Goal: Task Accomplishment & Management: Complete application form

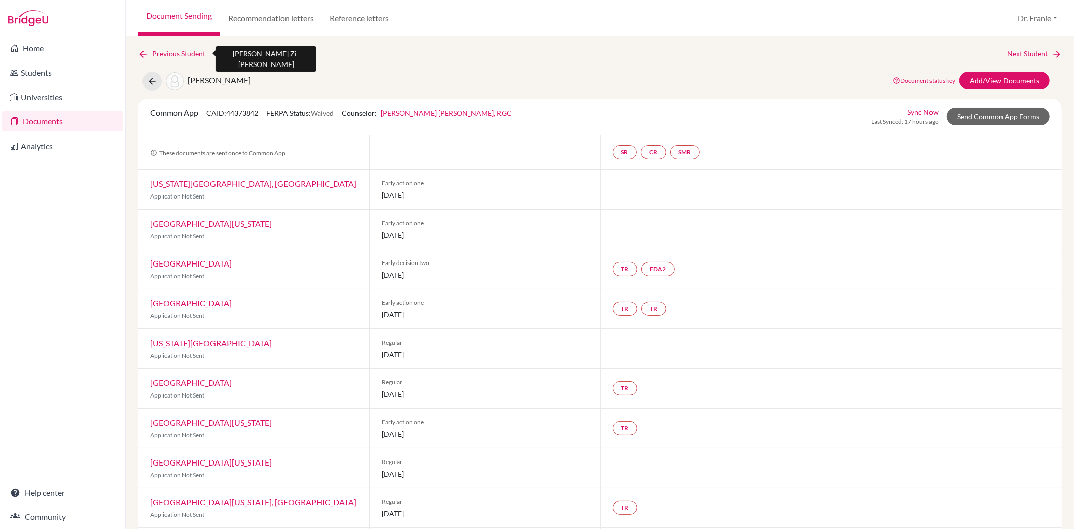
click at [141, 51] on icon at bounding box center [143, 54] width 10 height 10
click at [91, 118] on link "Documents" at bounding box center [62, 121] width 121 height 20
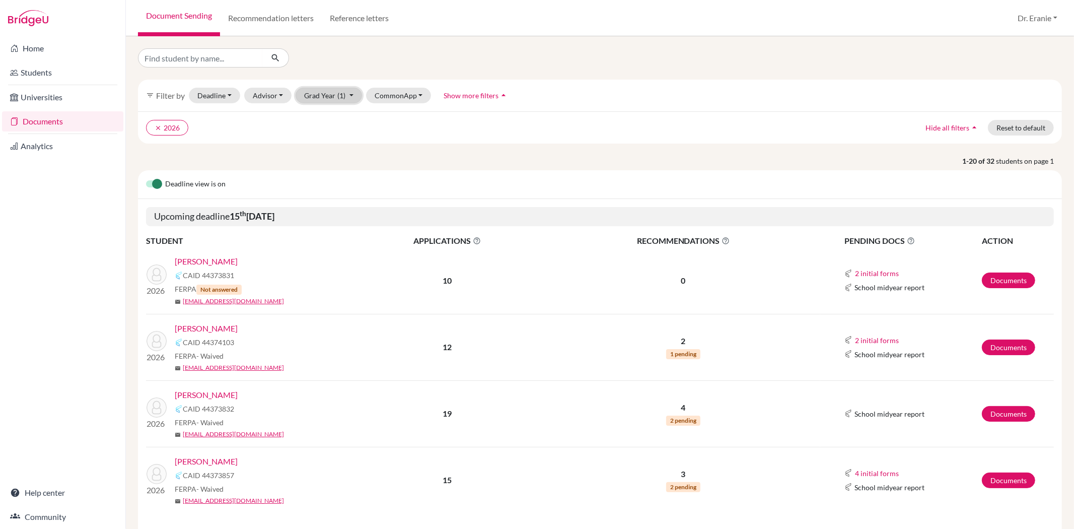
click at [350, 92] on button "Grad Year (1)" at bounding box center [329, 96] width 66 height 16
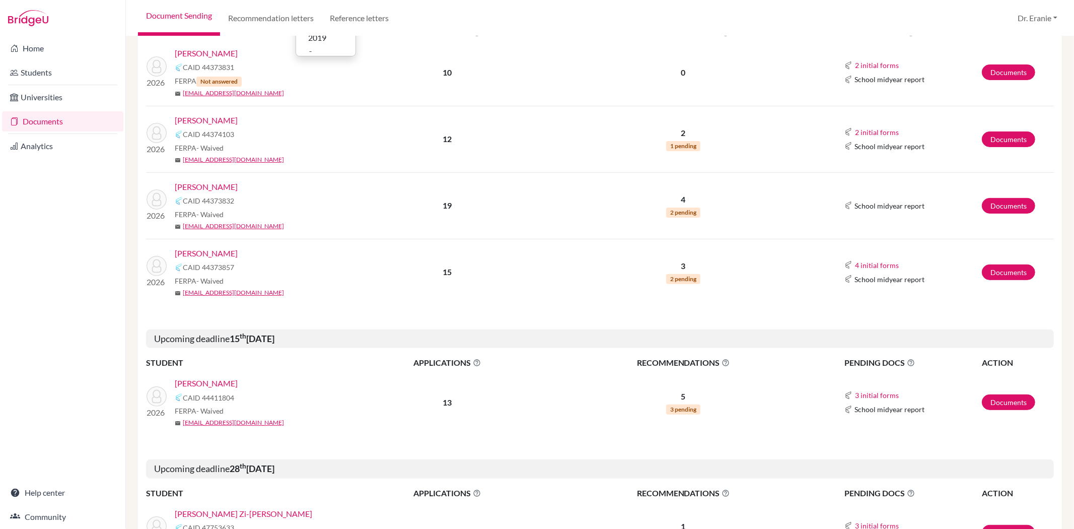
scroll to position [224, 0]
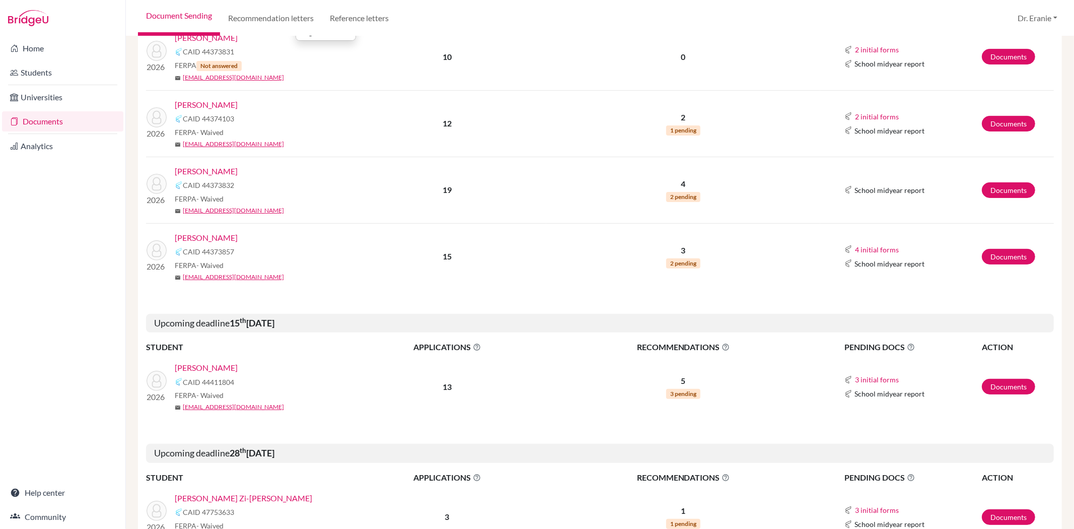
click at [190, 240] on link "[PERSON_NAME]" at bounding box center [206, 238] width 63 height 12
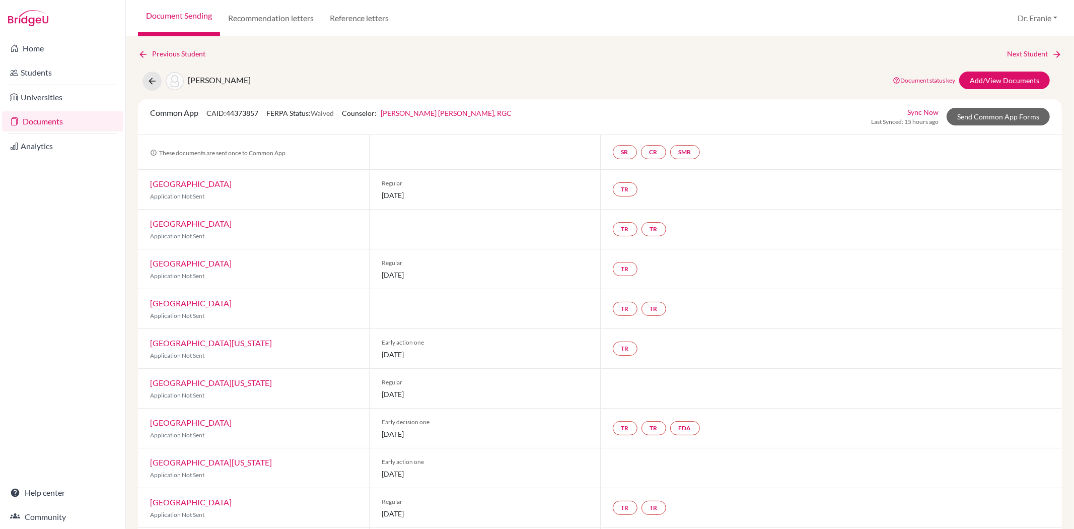
click at [922, 110] on link "Sync Now" at bounding box center [922, 112] width 31 height 11
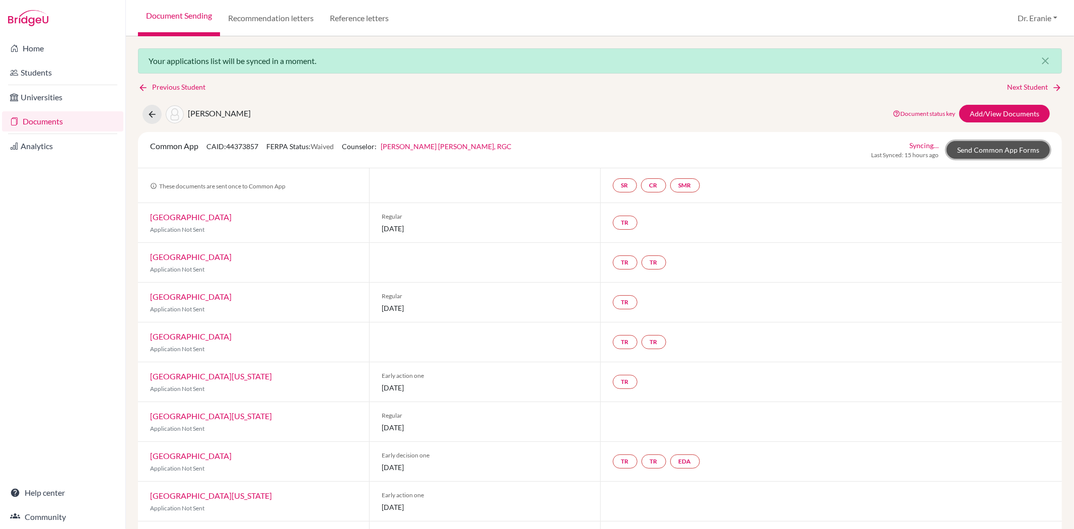
click at [1015, 154] on link "Send Common App Forms" at bounding box center [998, 150] width 103 height 18
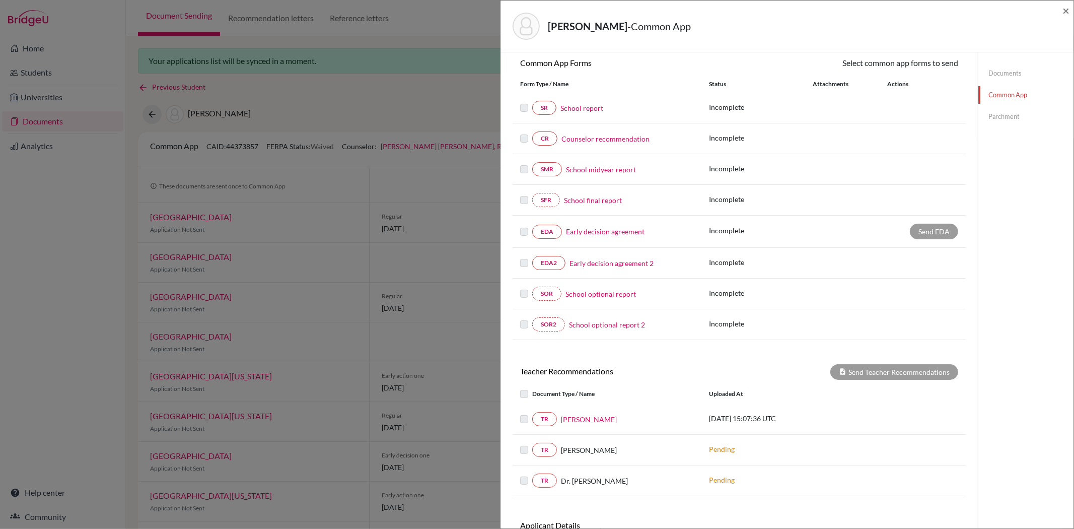
scroll to position [171, 0]
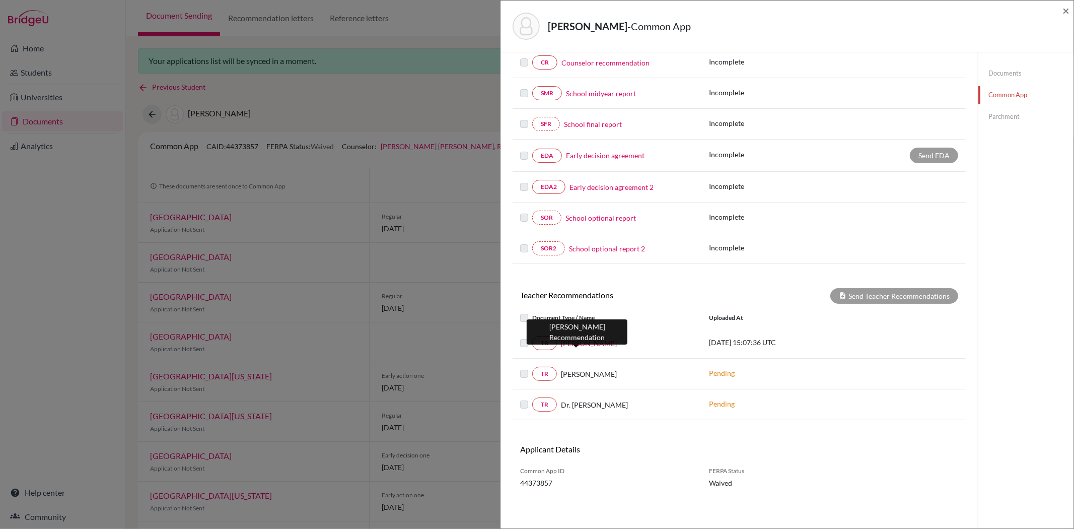
click at [572, 344] on link "Mr. Wolfe" at bounding box center [589, 343] width 56 height 11
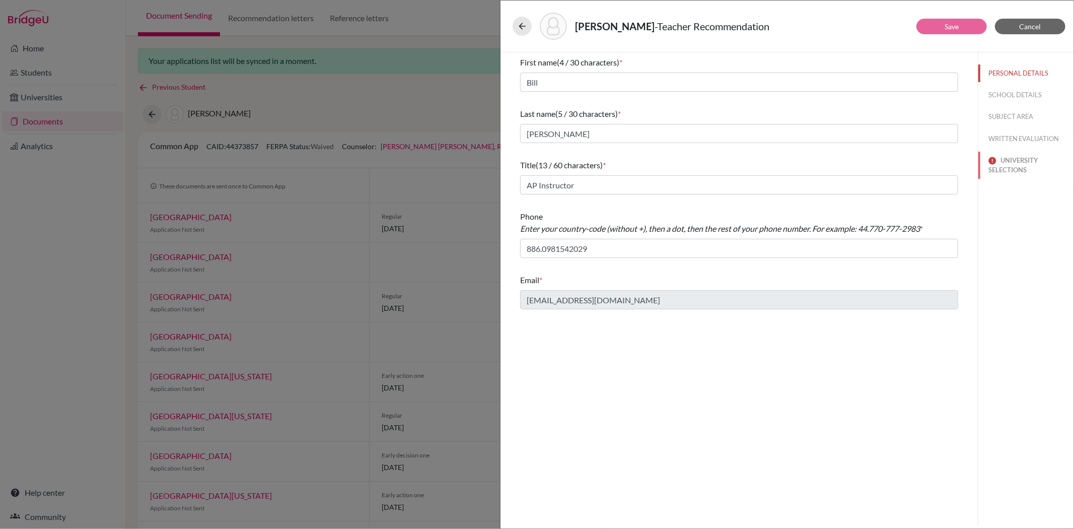
click at [1005, 163] on button "UNIVERSITY SELECTIONS" at bounding box center [1025, 165] width 95 height 27
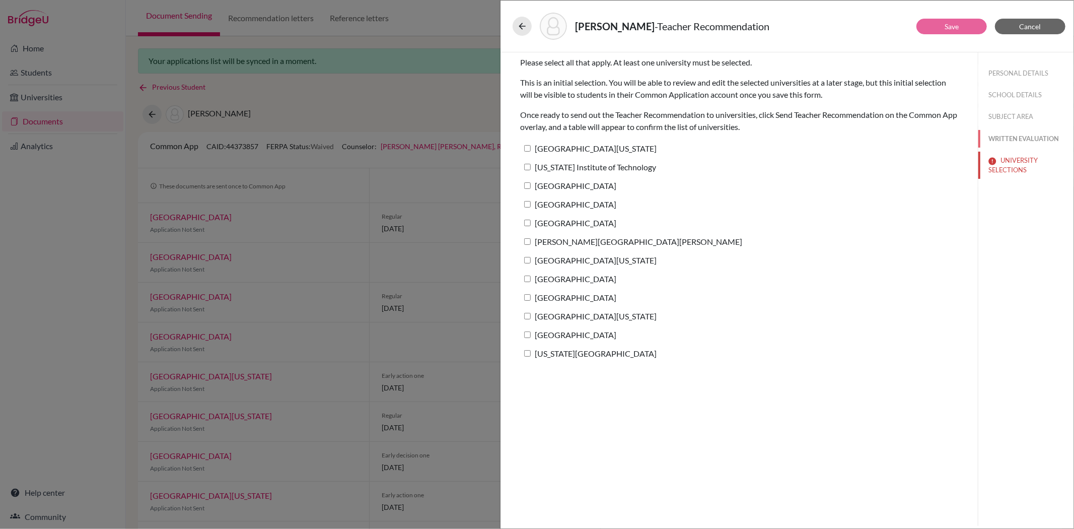
click at [1019, 138] on button "WRITTEN EVALUATION" at bounding box center [1025, 139] width 95 height 18
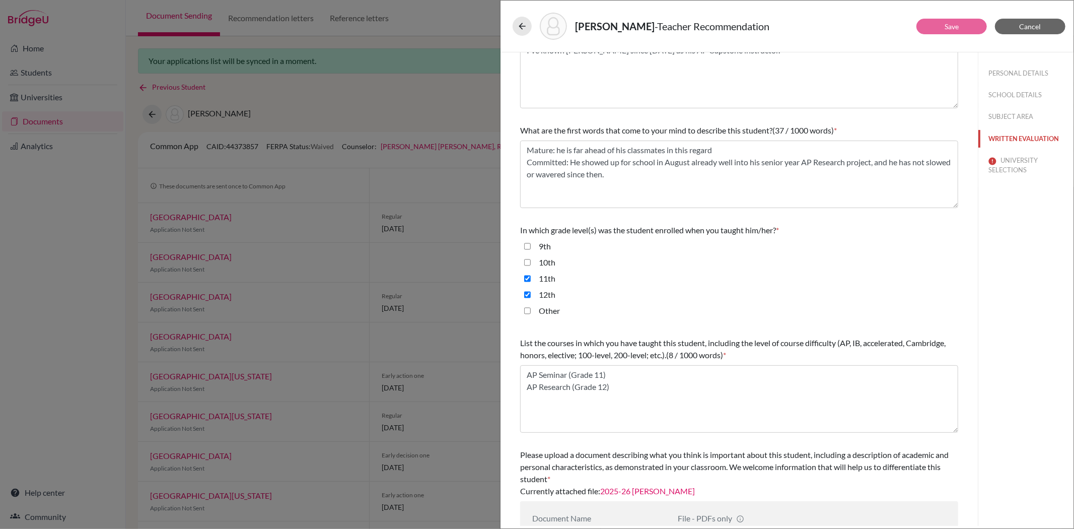
scroll to position [108, 0]
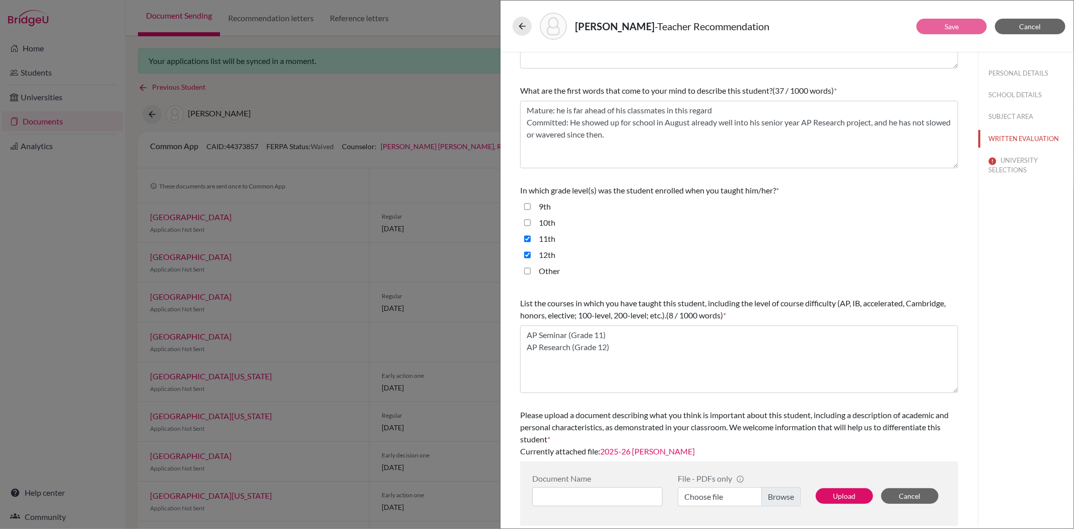
click at [660, 451] on link "2025-26 Brennan Yeh" at bounding box center [647, 451] width 95 height 10
click at [1022, 27] on span "Cancel" at bounding box center [1031, 26] width 22 height 9
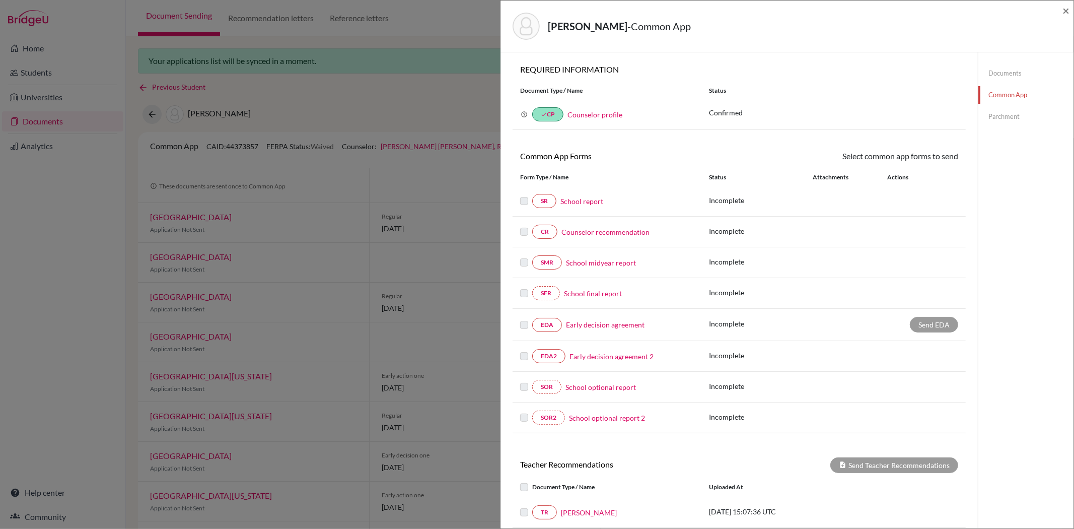
scroll to position [168, 0]
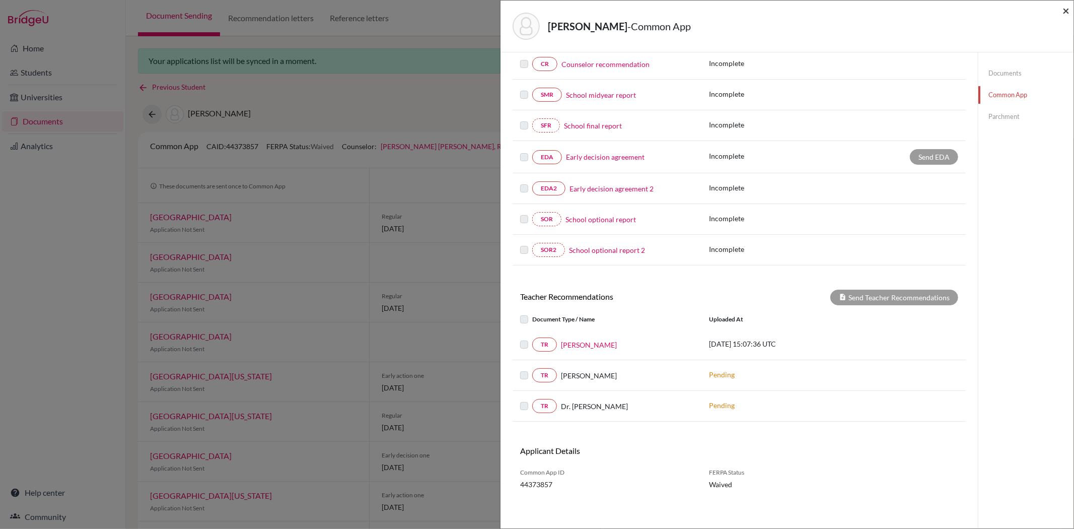
click at [1064, 10] on span "×" at bounding box center [1065, 10] width 7 height 15
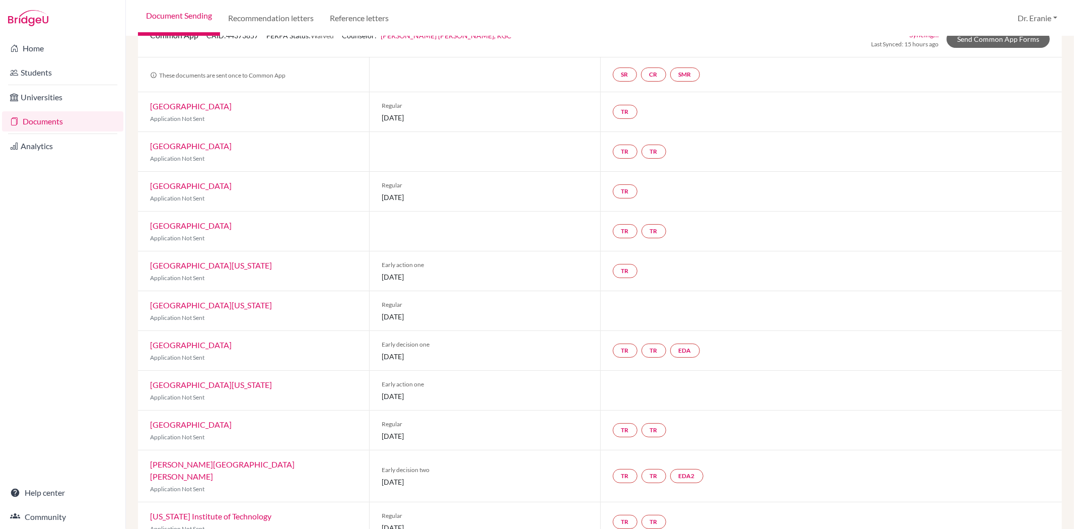
scroll to position [112, 0]
click at [236, 381] on link "[GEOGRAPHIC_DATA][US_STATE]" at bounding box center [211, 384] width 122 height 10
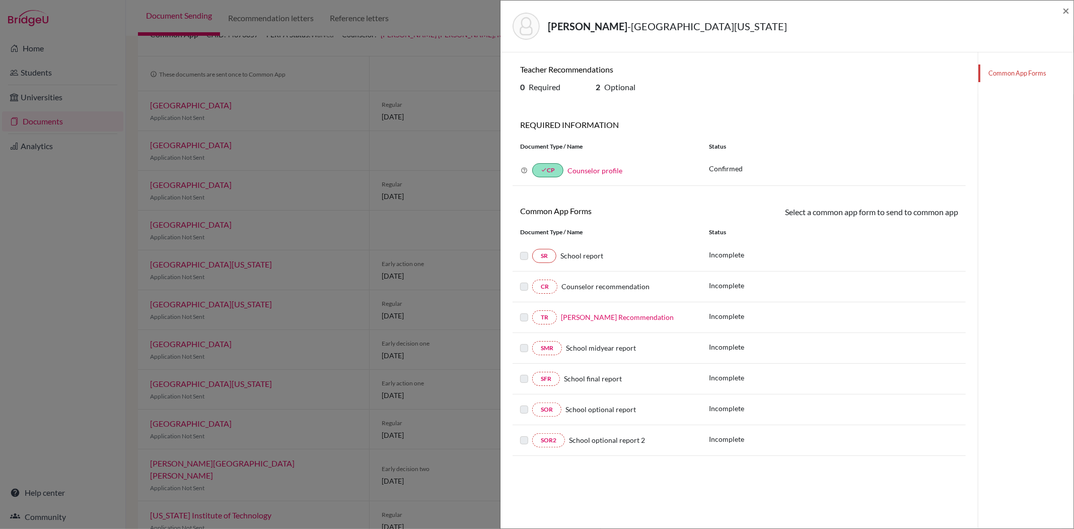
click at [327, 410] on div "Yeh, Brennan - University of Texas at Austin × Teacher Recommendations 0 Requir…" at bounding box center [537, 264] width 1074 height 529
click at [1062, 6] on span "×" at bounding box center [1065, 10] width 7 height 15
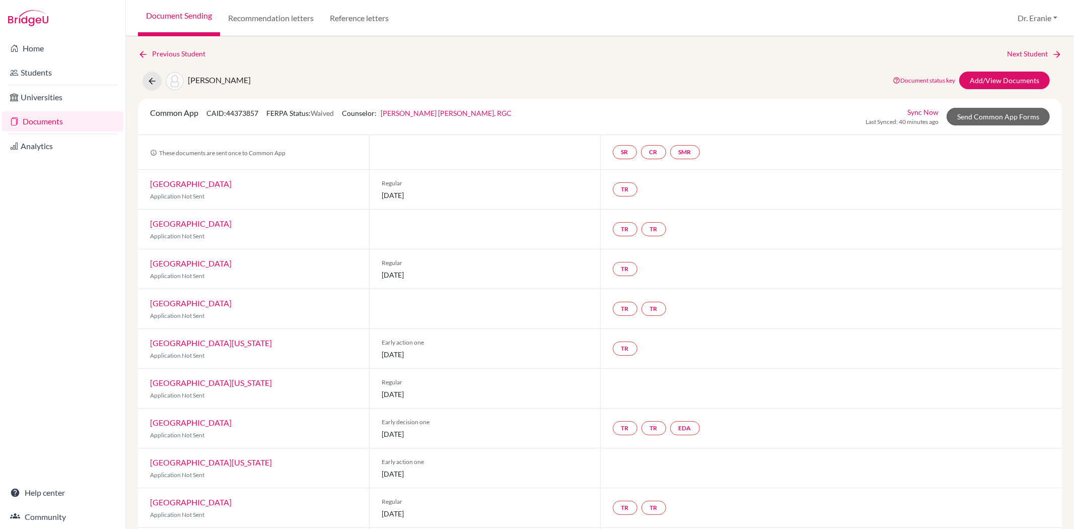
click at [920, 114] on link "Sync Now" at bounding box center [922, 112] width 31 height 11
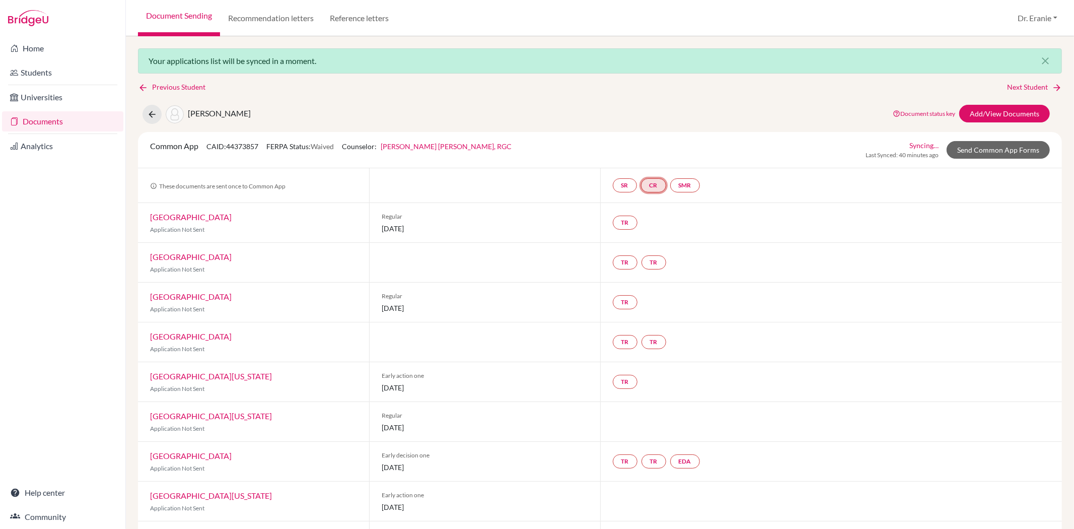
click at [655, 185] on link "CR" at bounding box center [653, 185] width 25 height 14
click at [658, 156] on link "Counselor recommendation" at bounding box center [655, 155] width 88 height 9
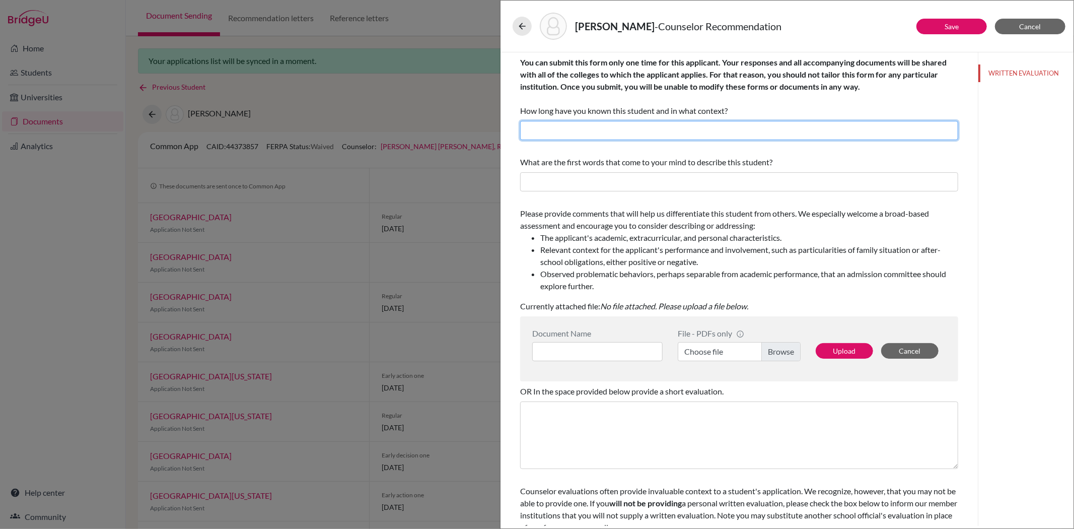
click at [614, 132] on input "text" at bounding box center [739, 130] width 438 height 19
click at [727, 129] on input "I have known Brennan sice he was in 4th grade, a total of 89 years" at bounding box center [739, 130] width 438 height 19
click at [730, 129] on input "I have known Brennan sice he was in 4th grade, a total of 89 years" at bounding box center [739, 130] width 438 height 19
type input "I have known Brennan sice he was in 4th grade, a total of 9 years"
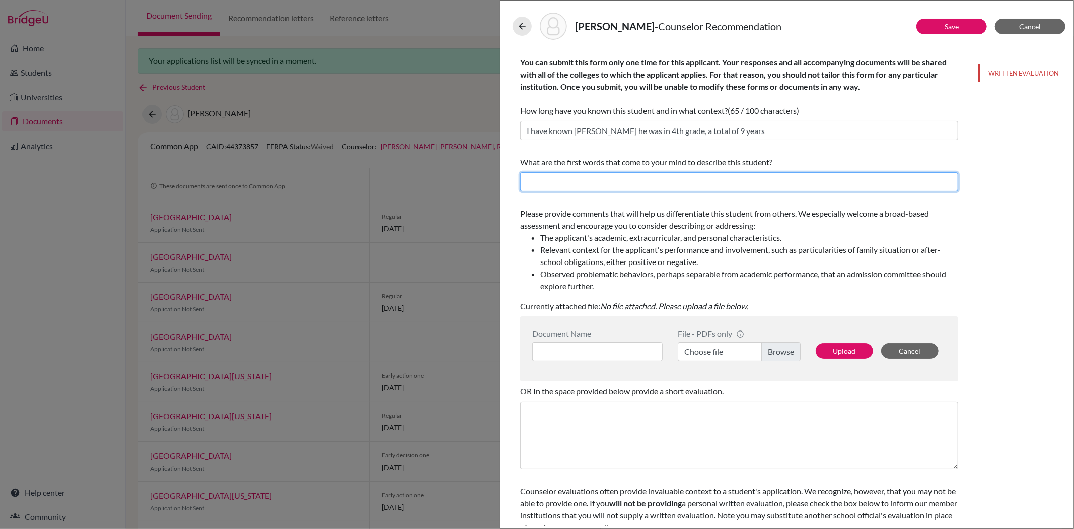
click at [630, 178] on input "text" at bounding box center [739, 181] width 438 height 19
click at [945, 183] on input "future scientist, innovative, respectful, independent, adaptable, risk-taker, c…" at bounding box center [739, 181] width 438 height 19
paste input "strong academic ability with leadership, initiative"
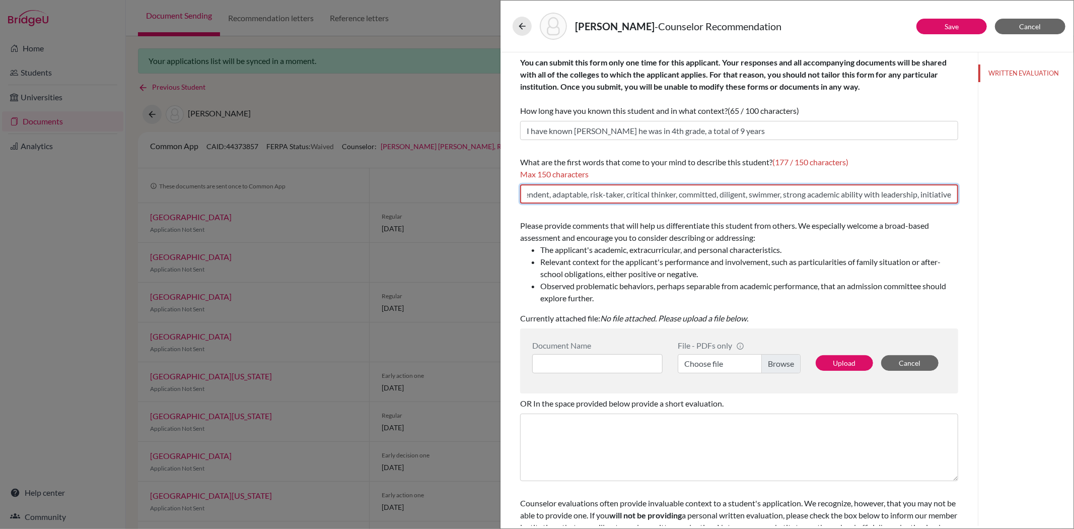
scroll to position [0, 172]
drag, startPoint x: 856, startPoint y: 194, endPoint x: 956, endPoint y: 192, distance: 99.2
click at [956, 192] on div "You can submit this form only one time for this applicant. Your responses and a…" at bounding box center [739, 310] width 462 height 517
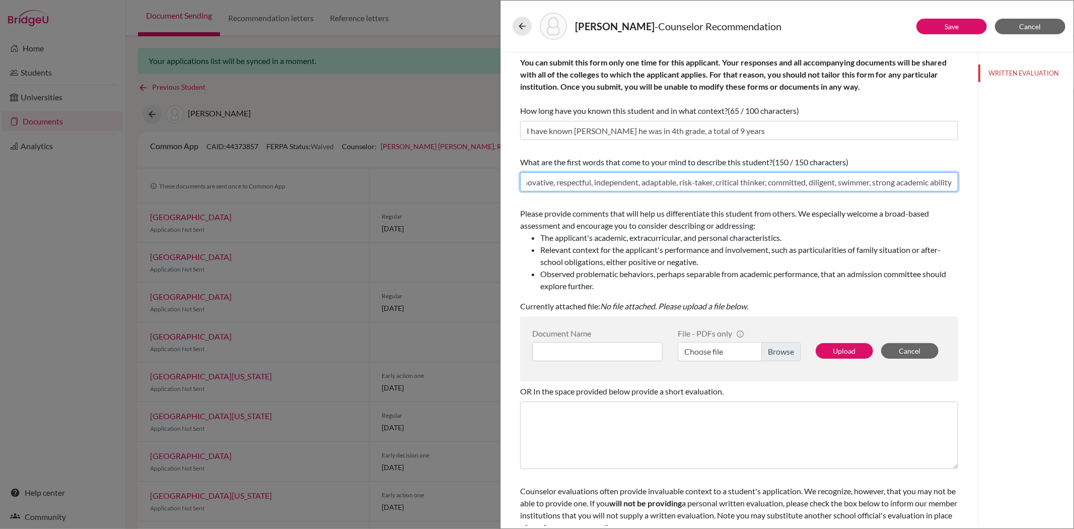
scroll to position [0, 84]
type input "future scientist, innovative, respectful, independent, adaptable, risk-taker, c…"
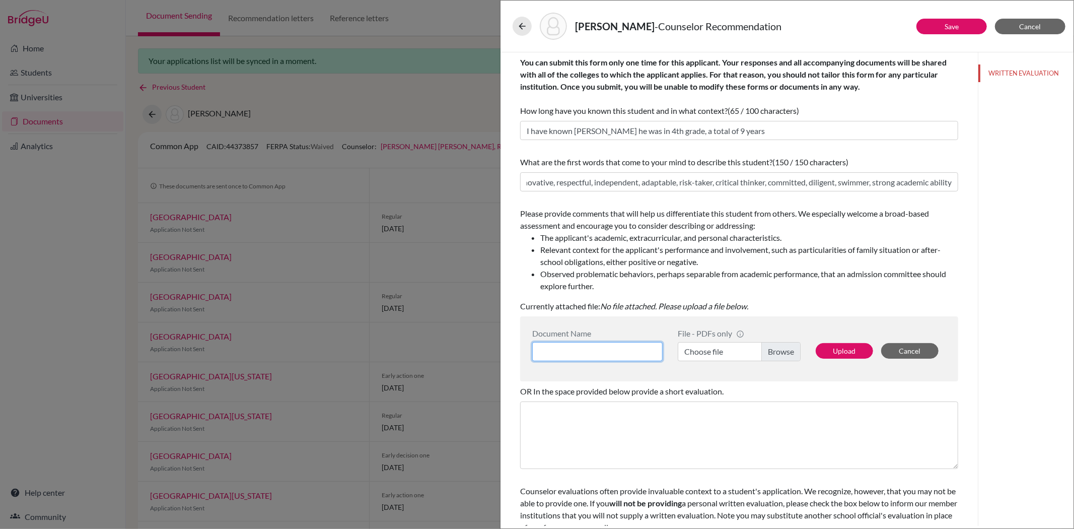
scroll to position [0, 0]
click at [594, 350] on input at bounding box center [597, 351] width 130 height 19
type input "Brennan Yeh College Counselor Recommendation Letter"
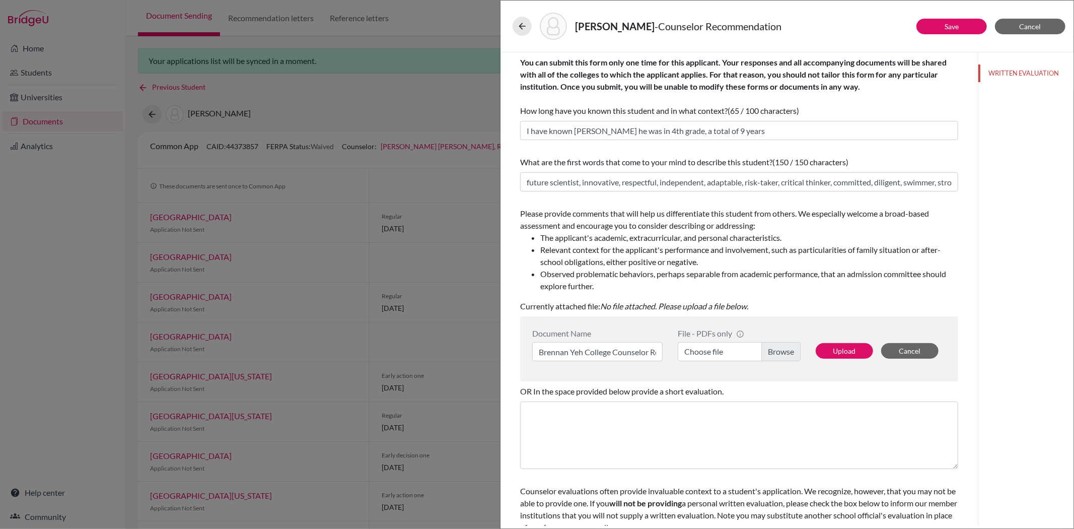
click at [695, 355] on label "Choose file" at bounding box center [739, 351] width 123 height 19
click at [695, 355] on input "Choose file" at bounding box center [739, 351] width 123 height 19
click at [842, 354] on button "Upload" at bounding box center [844, 351] width 57 height 16
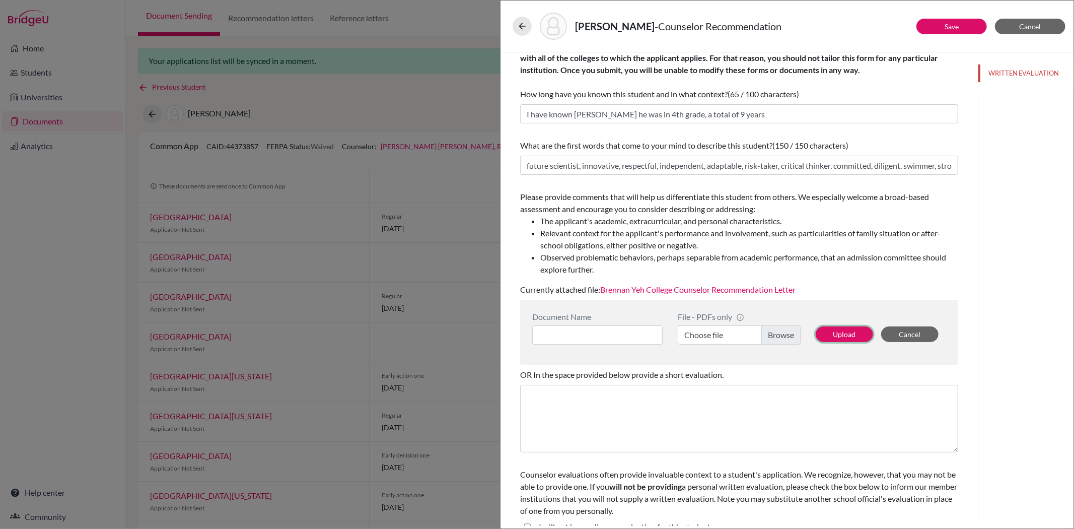
scroll to position [32, 0]
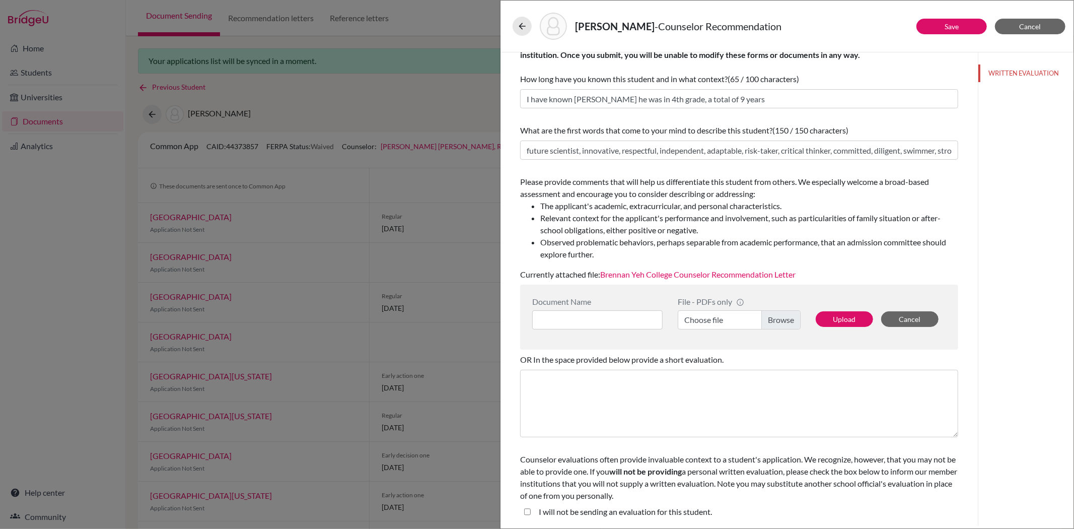
click at [525, 509] on student\ "I will not be sending an evaluation for this student." at bounding box center [527, 512] width 7 height 12
checkbox student\ "false"
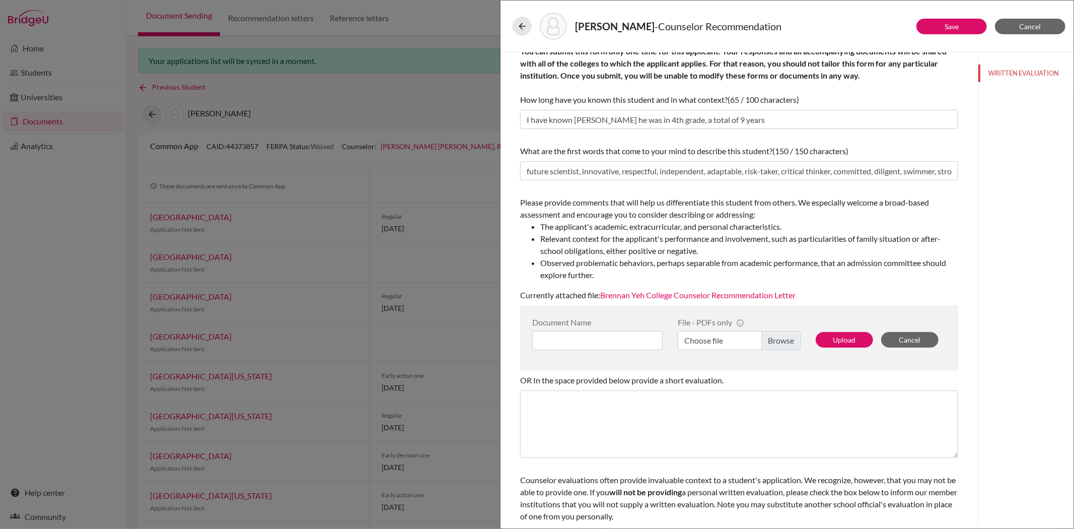
scroll to position [0, 0]
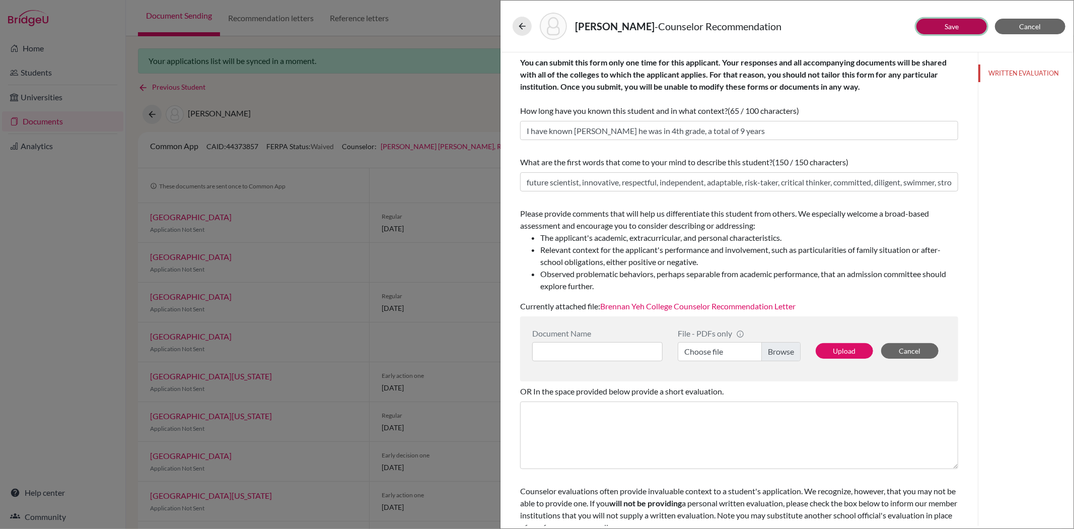
click at [940, 21] on button "Save" at bounding box center [951, 27] width 70 height 16
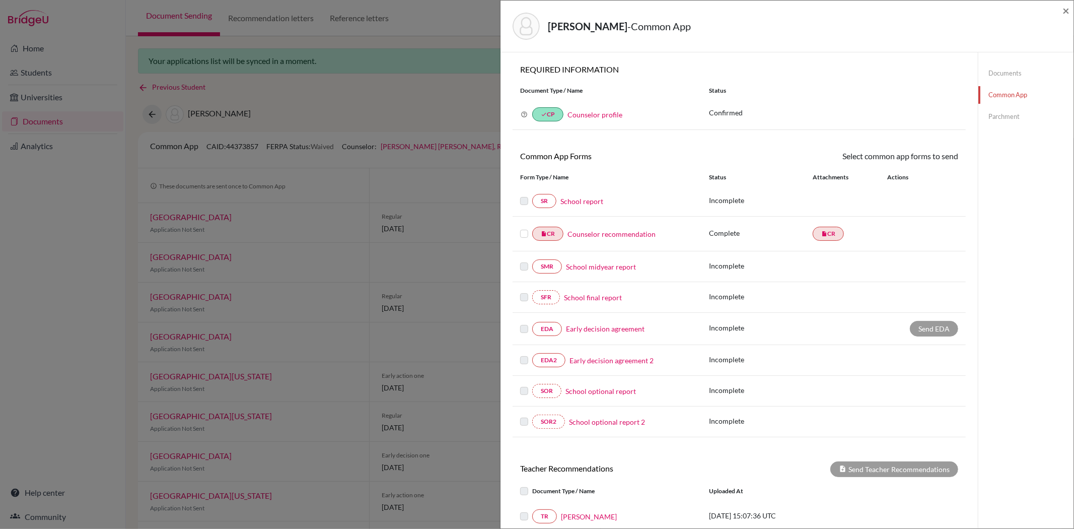
click at [524, 228] on label at bounding box center [524, 228] width 8 height 0
click at [0, 0] on input "checkbox" at bounding box center [0, 0] width 0 height 0
click at [516, 234] on div "insert_drive_file CR Counselor recommendation" at bounding box center [607, 235] width 189 height 14
click at [525, 229] on label at bounding box center [524, 229] width 8 height 0
click at [0, 0] on input "checkbox" at bounding box center [0, 0] width 0 height 0
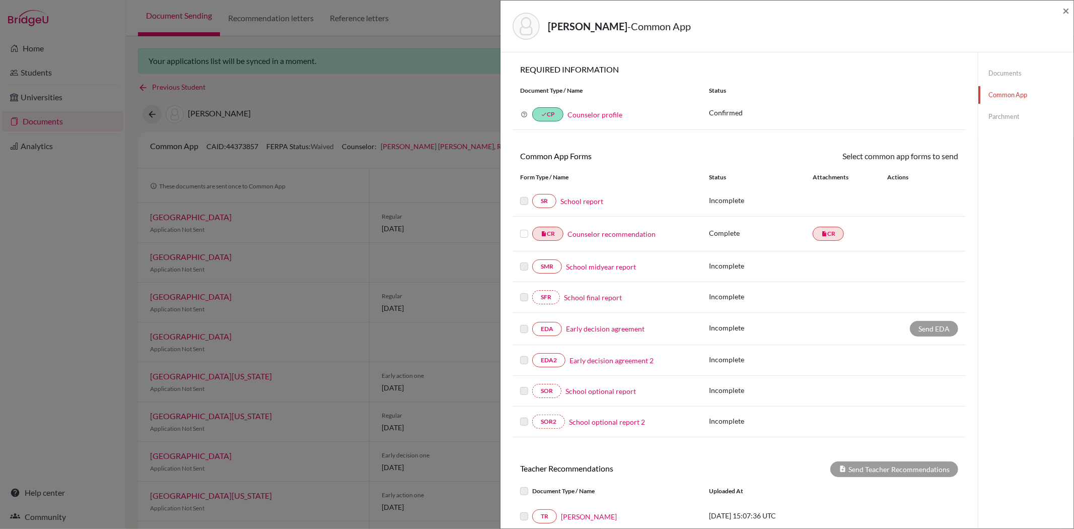
click at [526, 228] on label at bounding box center [524, 228] width 8 height 0
click at [0, 0] on input "checkbox" at bounding box center [0, 0] width 0 height 0
click at [934, 160] on link "Send" at bounding box center [937, 158] width 42 height 16
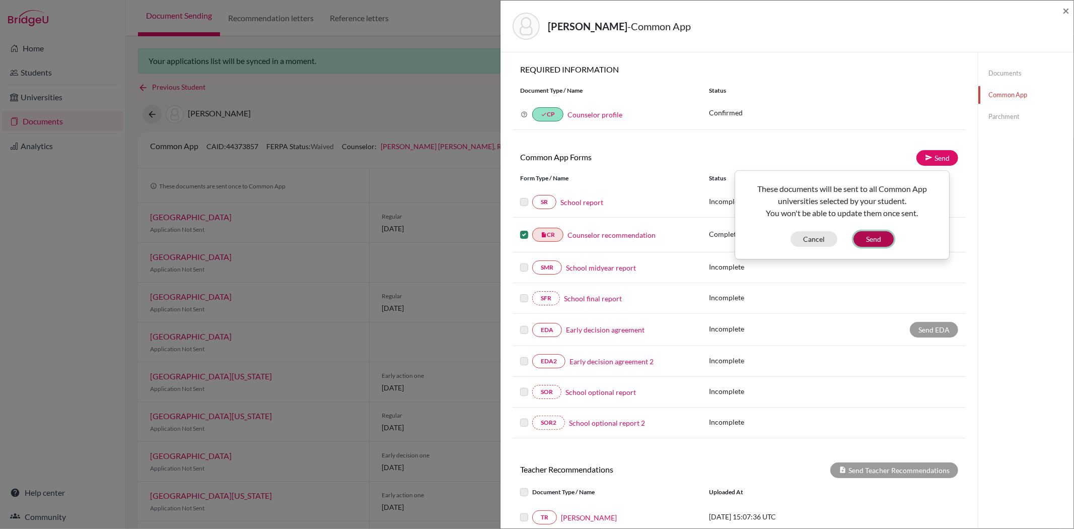
click at [875, 243] on button "Send" at bounding box center [873, 239] width 40 height 16
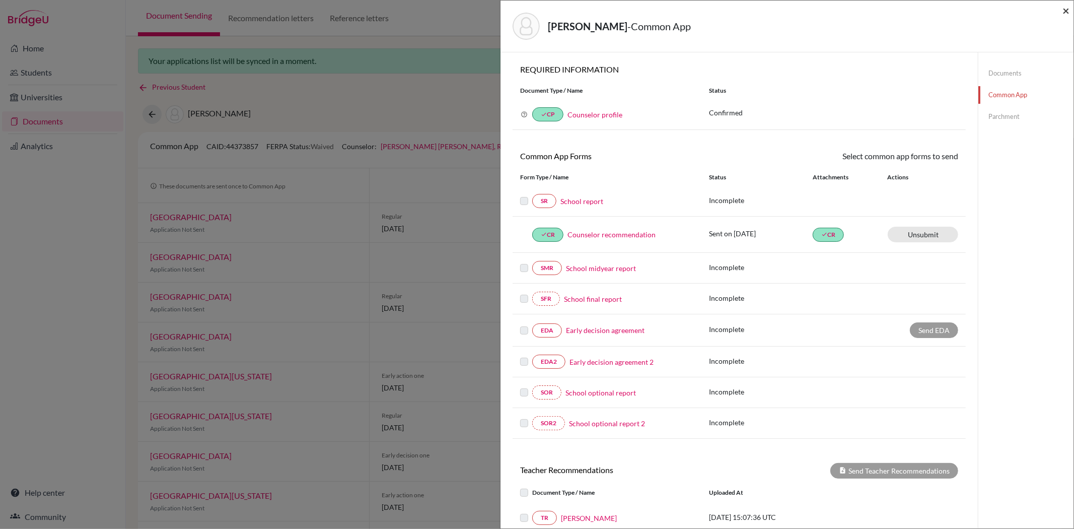
click at [1068, 10] on span "×" at bounding box center [1065, 10] width 7 height 15
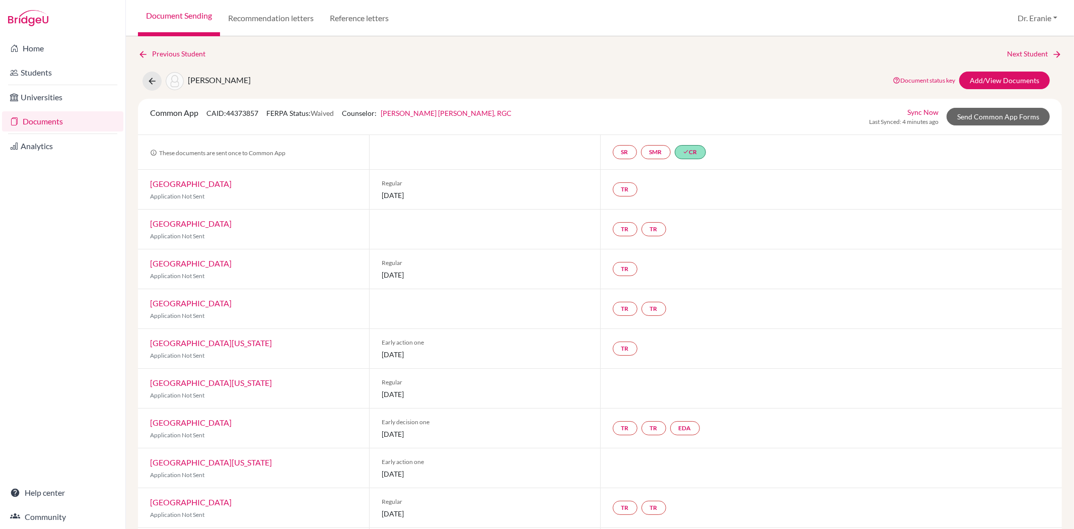
click at [917, 112] on link "Sync Now" at bounding box center [922, 112] width 31 height 11
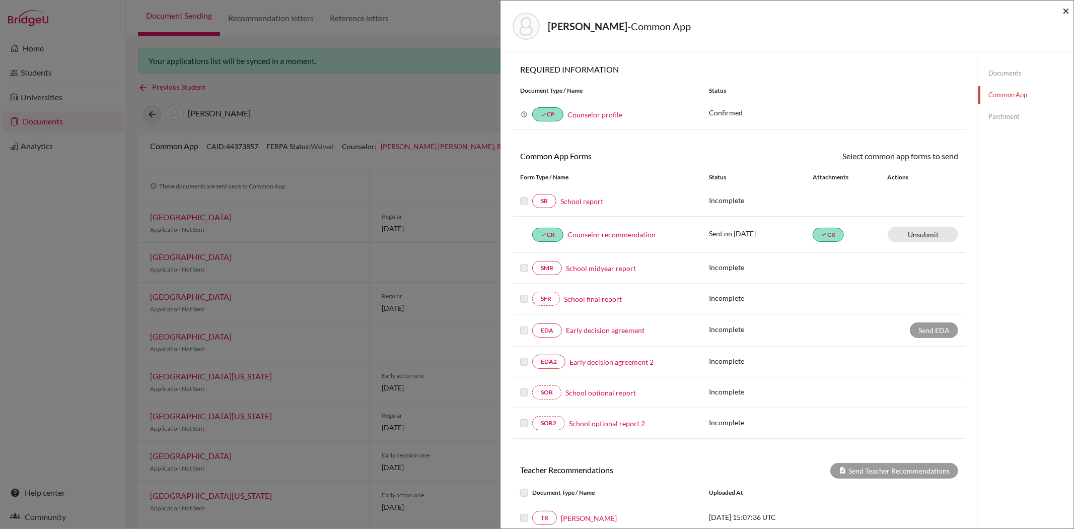
click at [1063, 13] on span "×" at bounding box center [1065, 10] width 7 height 15
click at [1069, 16] on span "×" at bounding box center [1065, 10] width 7 height 15
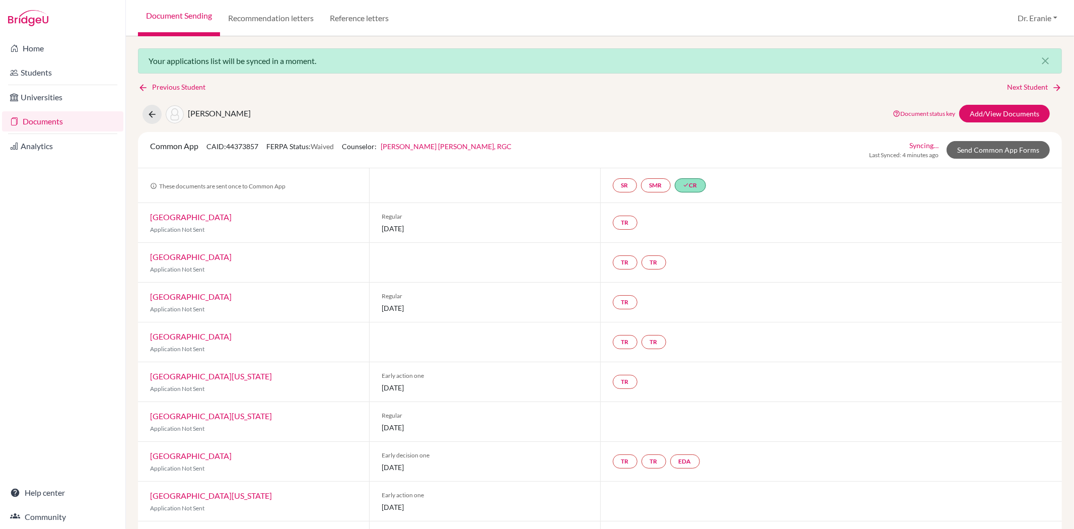
click at [136, 86] on div "Your applications list will be synced in a moment. close Previous Student Next …" at bounding box center [600, 282] width 948 height 492
click at [150, 111] on icon at bounding box center [152, 114] width 10 height 10
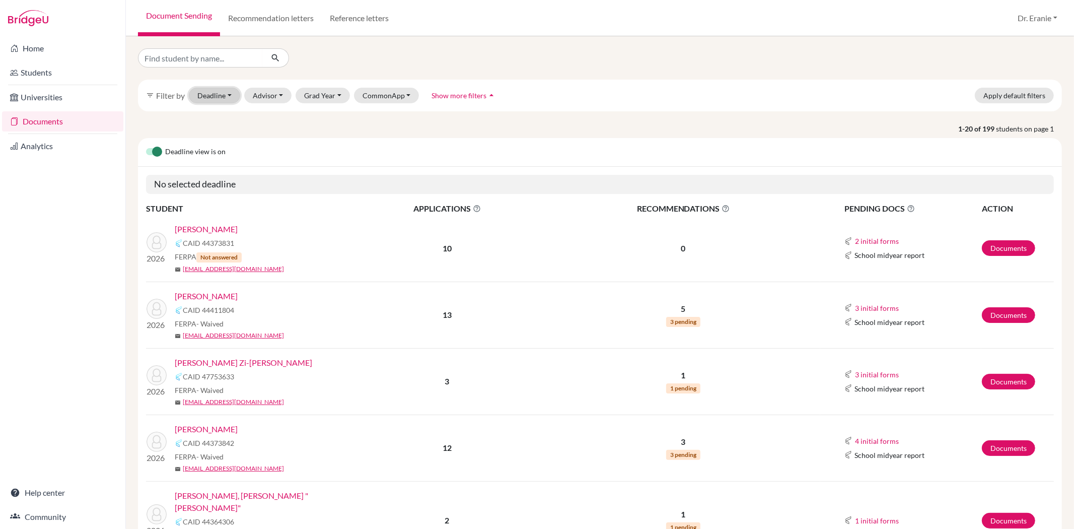
click at [226, 97] on button "Deadline - Select a date range Or double click for a single date selection [DAT…" at bounding box center [214, 96] width 51 height 16
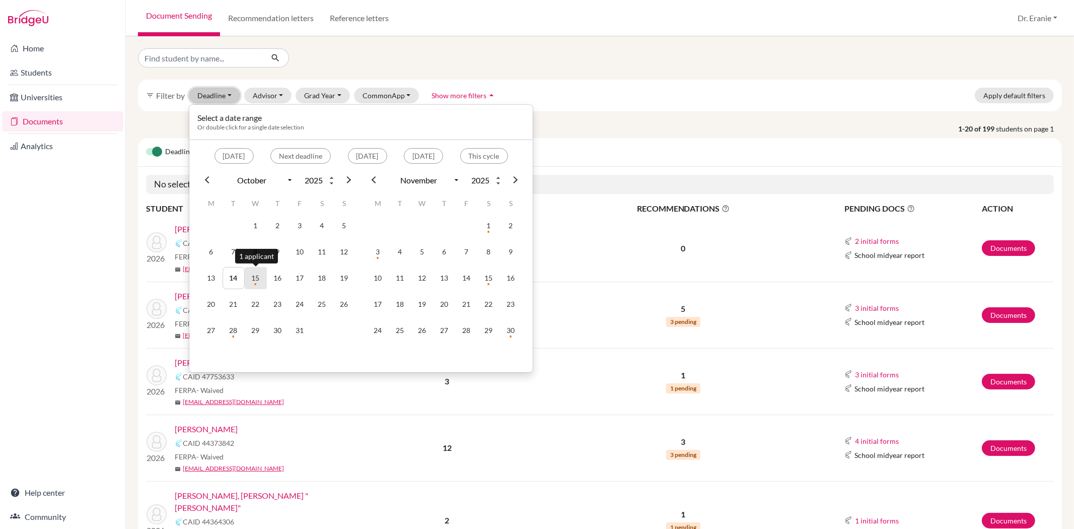
click at [252, 274] on td "15" at bounding box center [256, 278] width 22 height 22
click at [87, 259] on div "Home Students Universities Documents Analytics Help center Community" at bounding box center [62, 282] width 125 height 492
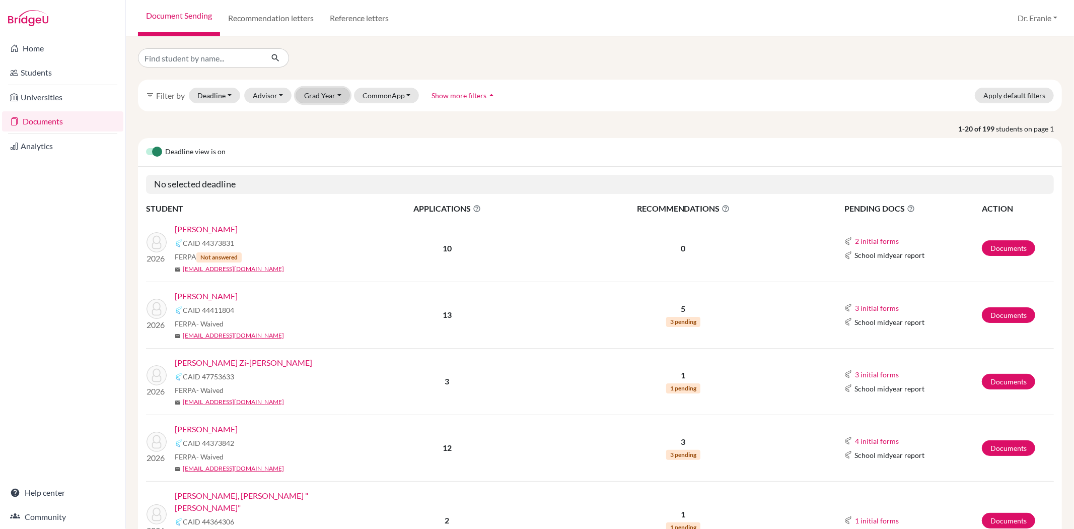
click at [330, 94] on button "Grad Year" at bounding box center [323, 96] width 54 height 16
click at [326, 133] on div "2026" at bounding box center [325, 133] width 35 height 12
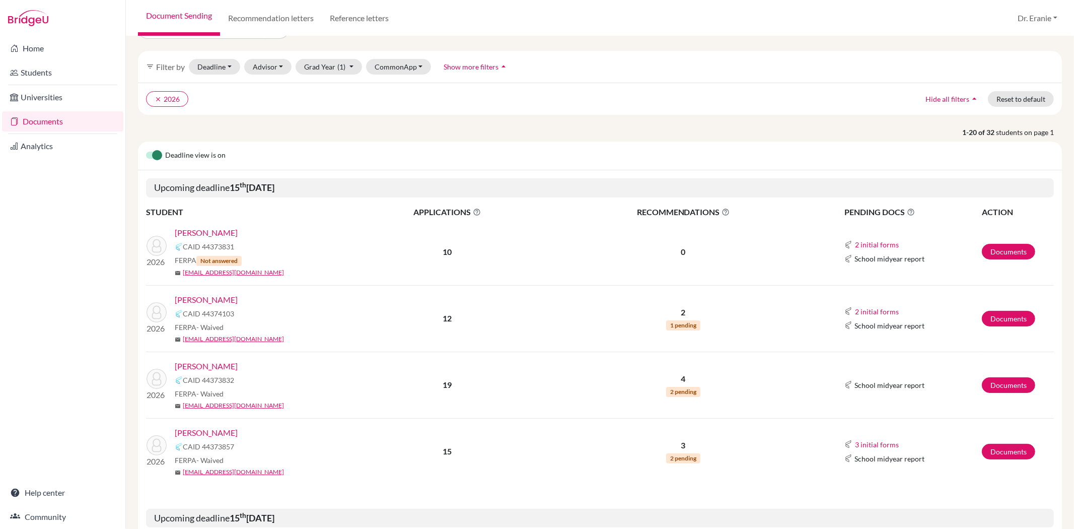
scroll to position [56, 0]
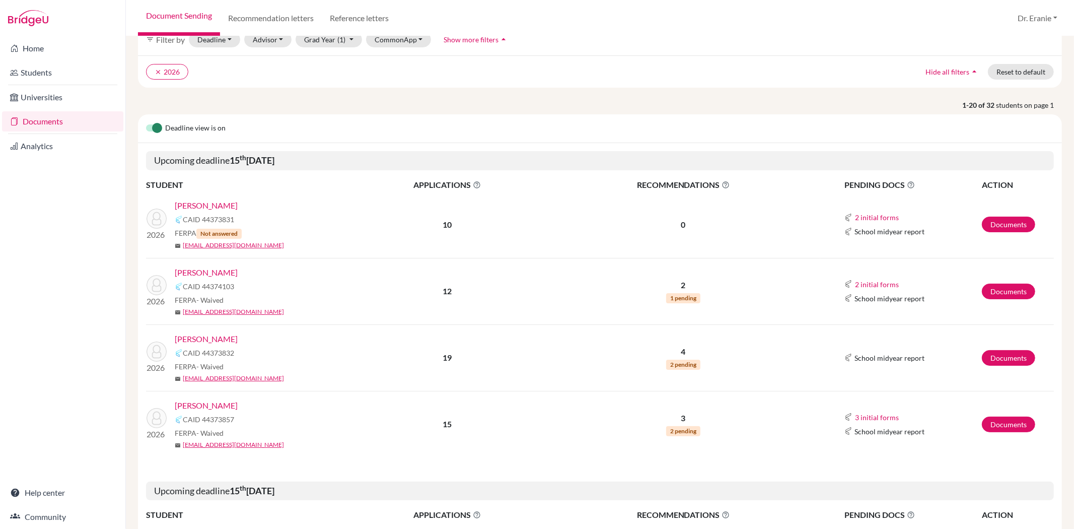
click at [200, 270] on link "[PERSON_NAME]" at bounding box center [206, 272] width 63 height 12
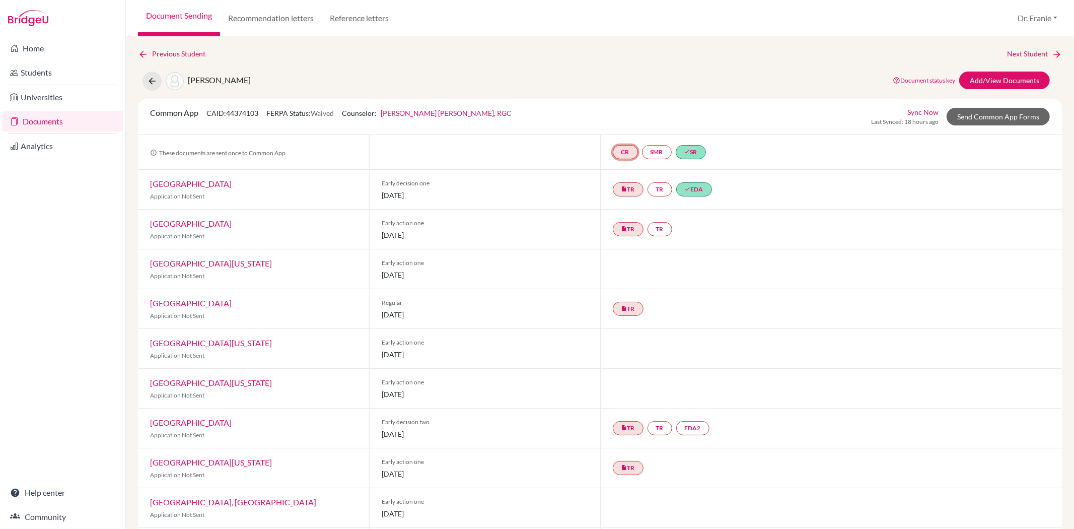
click at [619, 150] on link "CR" at bounding box center [625, 152] width 25 height 14
click at [596, 119] on link "Counselor recommendation" at bounding box center [625, 121] width 88 height 9
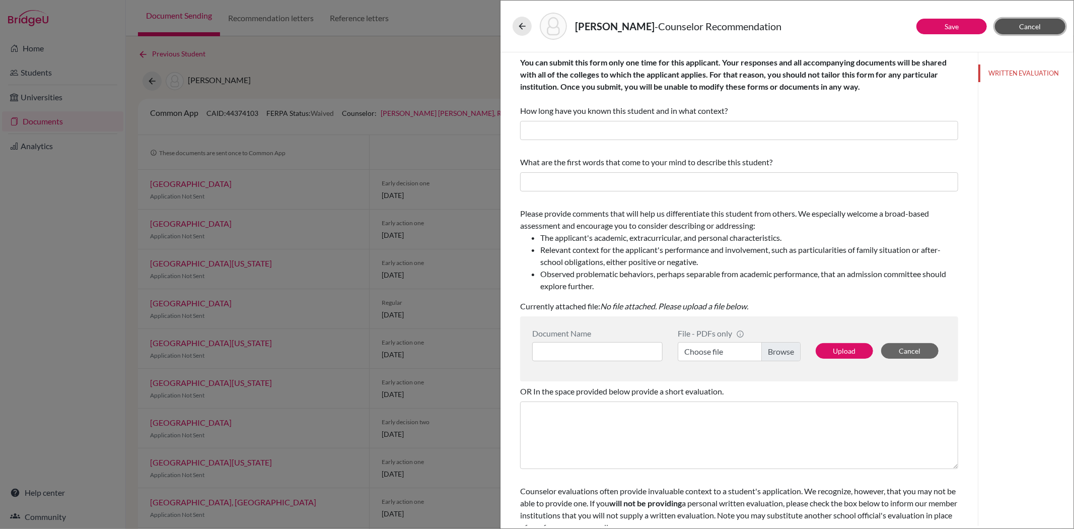
click at [1029, 27] on span "Cancel" at bounding box center [1031, 26] width 22 height 9
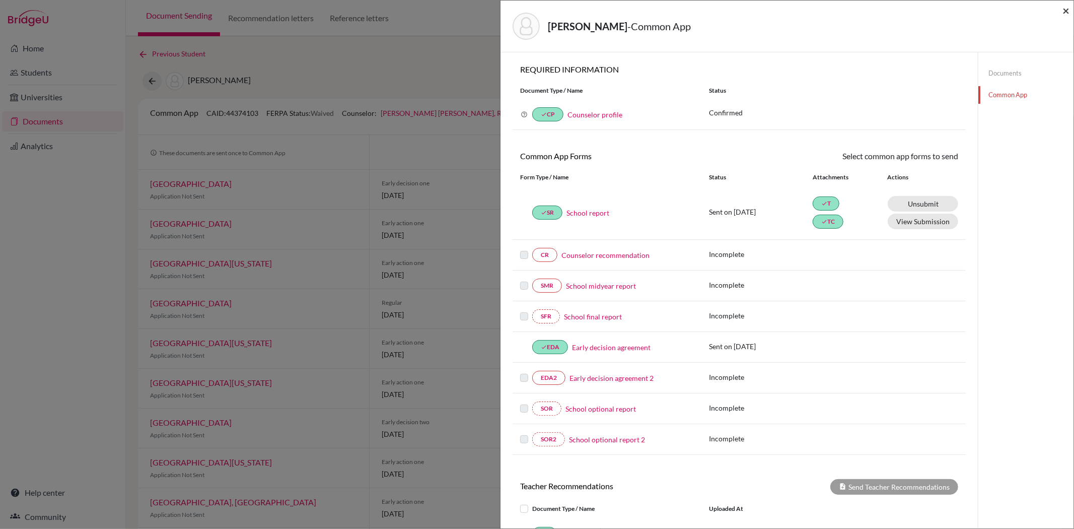
click at [1062, 10] on span "×" at bounding box center [1065, 10] width 7 height 15
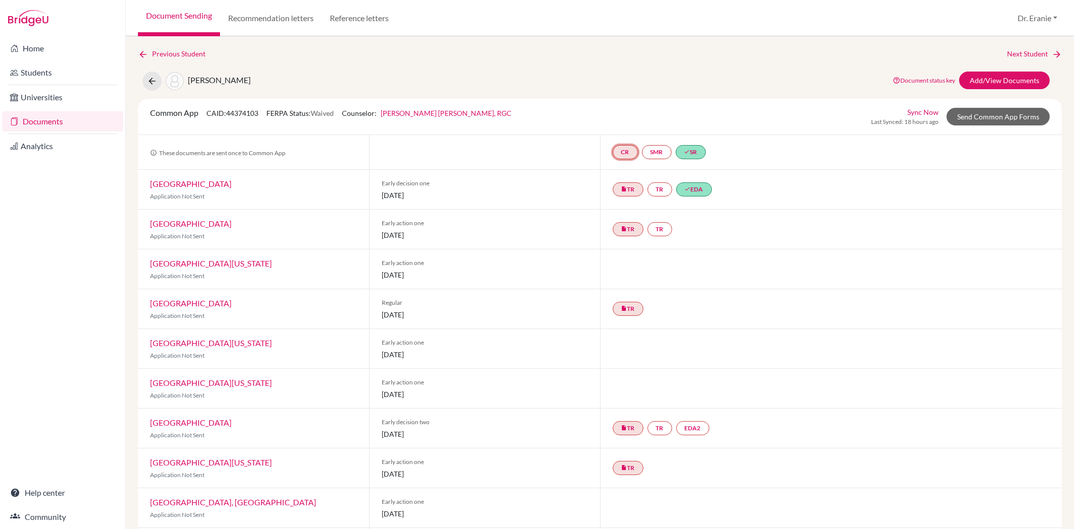
click at [625, 153] on link "CR" at bounding box center [625, 152] width 25 height 14
click at [621, 116] on div "Counselor recommendation Incomplete" at bounding box center [624, 126] width 109 height 28
click at [621, 156] on link "CR" at bounding box center [625, 152] width 25 height 14
click at [626, 122] on link "Counselor recommendation" at bounding box center [625, 121] width 88 height 9
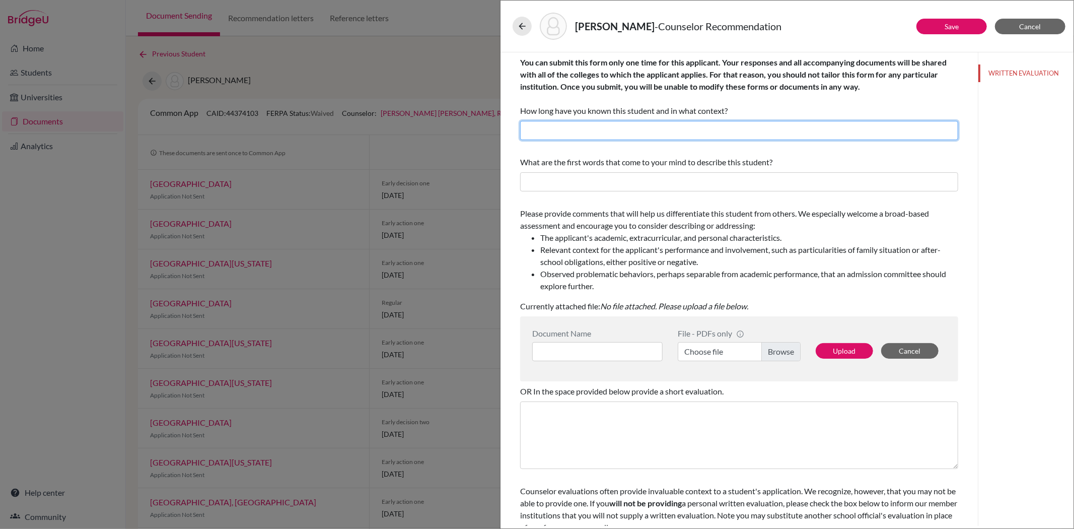
drag, startPoint x: 661, startPoint y: 122, endPoint x: 653, endPoint y: 122, distance: 8.1
click at [662, 123] on input "text" at bounding box center [739, 130] width 438 height 19
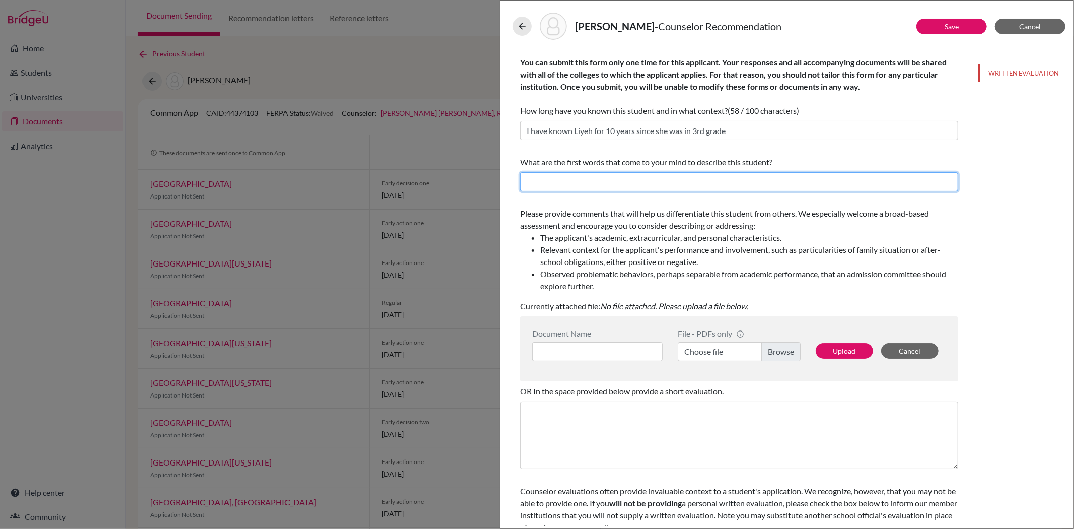
click at [622, 177] on input "text" at bounding box center [739, 181] width 438 height 19
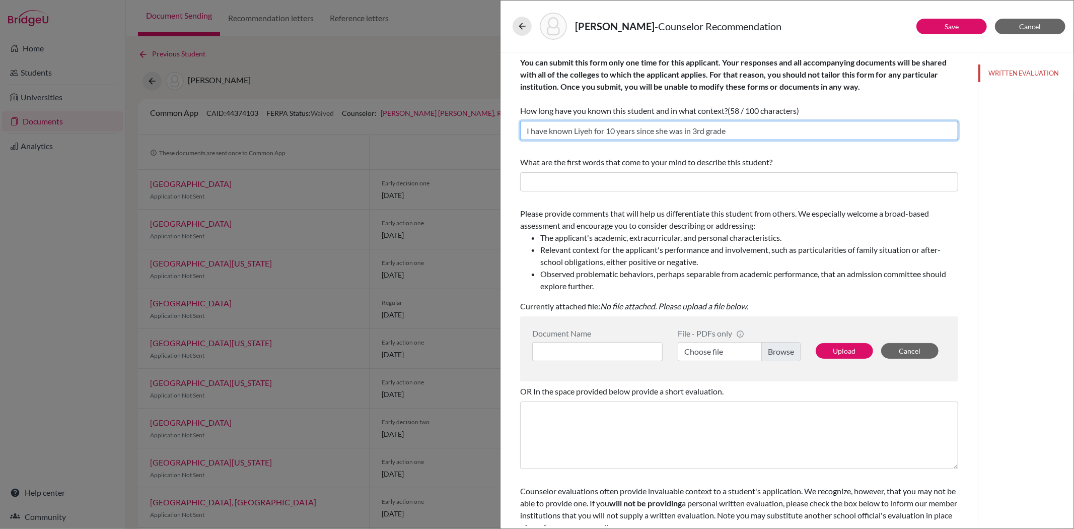
drag, startPoint x: 741, startPoint y: 131, endPoint x: 509, endPoint y: 131, distance: 232.1
click at [509, 131] on div "You can submit this form only one time for this applicant. Your responses and a…" at bounding box center [739, 304] width 462 height 505
click at [733, 130] on input "I have known Liyeh for 10 years since she was in 3rd grade" at bounding box center [739, 130] width 438 height 19
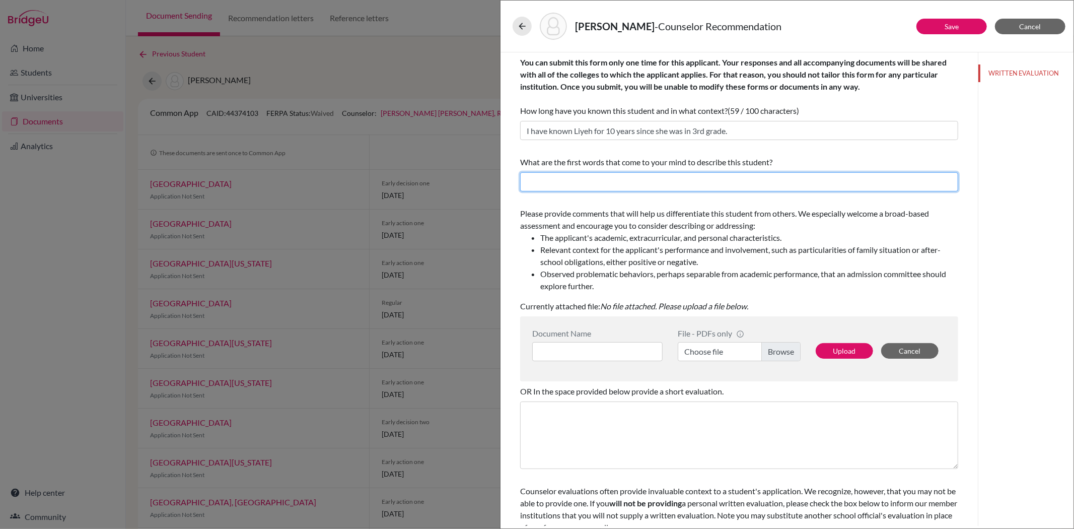
click at [627, 178] on input "text" at bounding box center [739, 181] width 438 height 19
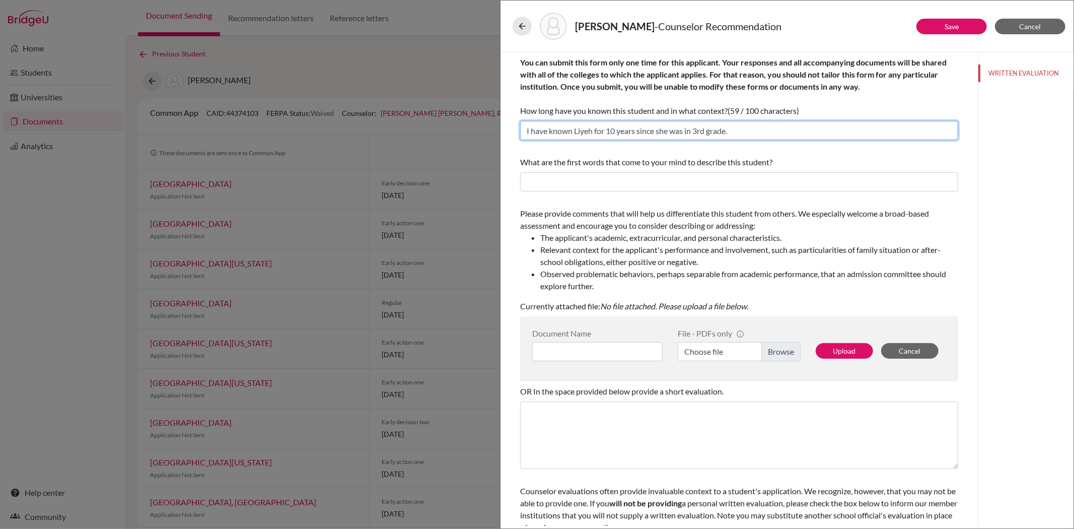
drag, startPoint x: 615, startPoint y: 132, endPoint x: 605, endPoint y: 131, distance: 9.6
click at [605, 131] on input "I have known Liyeh for 10 years since she was in 3rd grade." at bounding box center [739, 130] width 438 height 19
click at [607, 132] on input "I have known Liyeh for 10 years since she was in 3rd grade." at bounding box center [739, 130] width 438 height 19
click at [608, 132] on input "I have known Liyeh for 10 years since she was in 3rd grade." at bounding box center [739, 130] width 438 height 19
click at [608, 131] on input "I have known Liyeh for 10 years since she was in 3rd grade." at bounding box center [739, 130] width 438 height 19
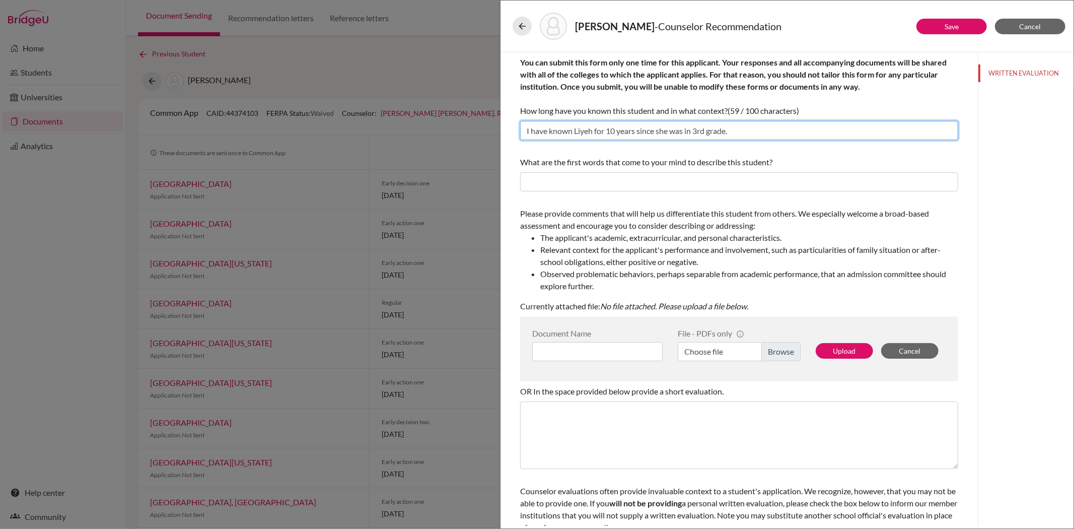
drag, startPoint x: 616, startPoint y: 129, endPoint x: 607, endPoint y: 129, distance: 8.6
click at [607, 129] on input "I have known Liyeh for 10 years since she was in 3rd grade." at bounding box center [739, 130] width 438 height 19
type input "I have known Liyeh for 9 years since she was in 3rd grade."
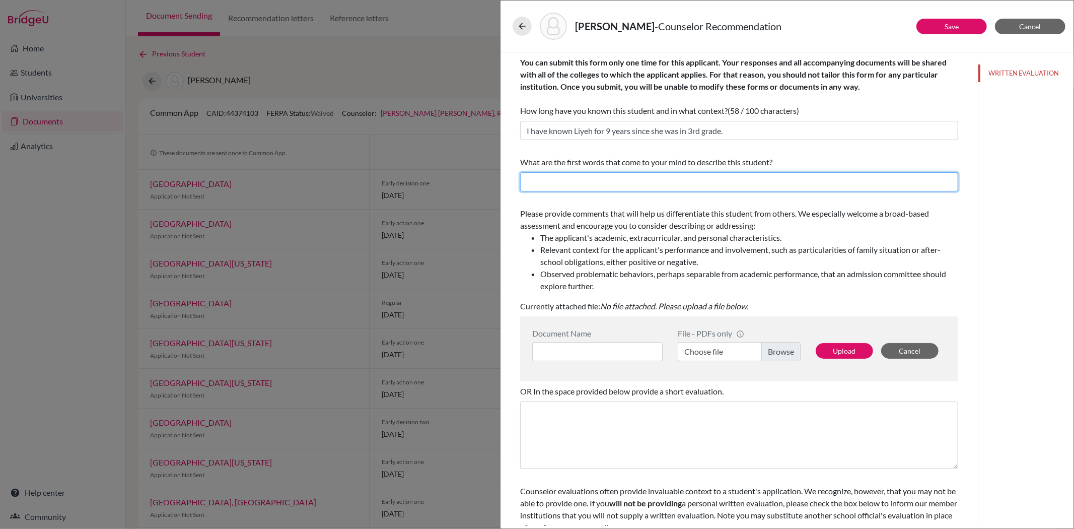
click at [629, 184] on input "text" at bounding box center [739, 181] width 438 height 19
paste input "top-ranking senior"
click at [525, 180] on input "top-ranking senior" at bounding box center [739, 181] width 438 height 19
drag, startPoint x: 616, startPoint y: 184, endPoint x: 520, endPoint y: 184, distance: 96.2
click at [520, 184] on div "You can submit this form only one time for this applicant. Your responses and a…" at bounding box center [739, 304] width 462 height 505
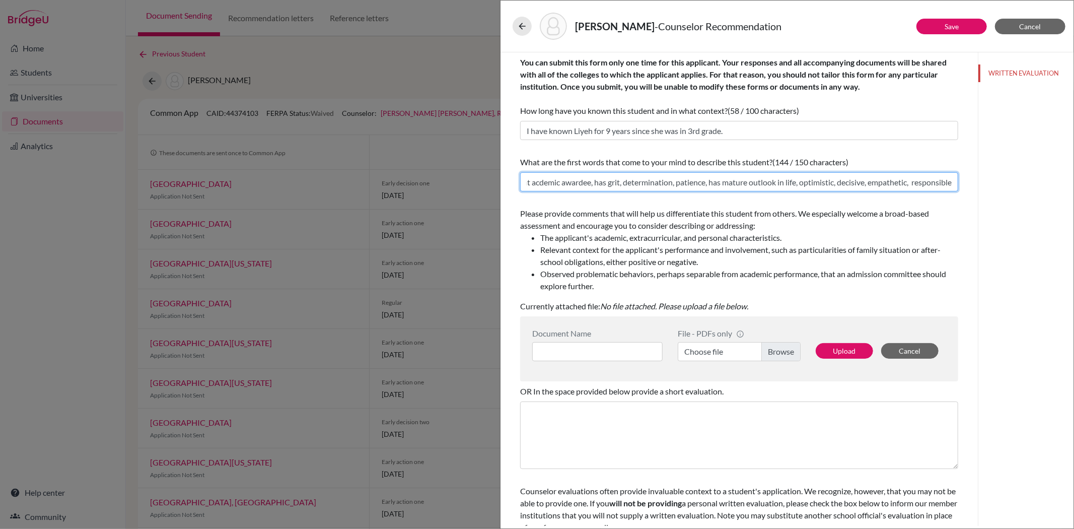
scroll to position [0, 71]
type input "smart, consistent acdemic awardee, has grit, determination, patience, has matur…"
click at [978, 224] on div "WRITTEN EVALUATION" at bounding box center [1026, 288] width 96 height 473
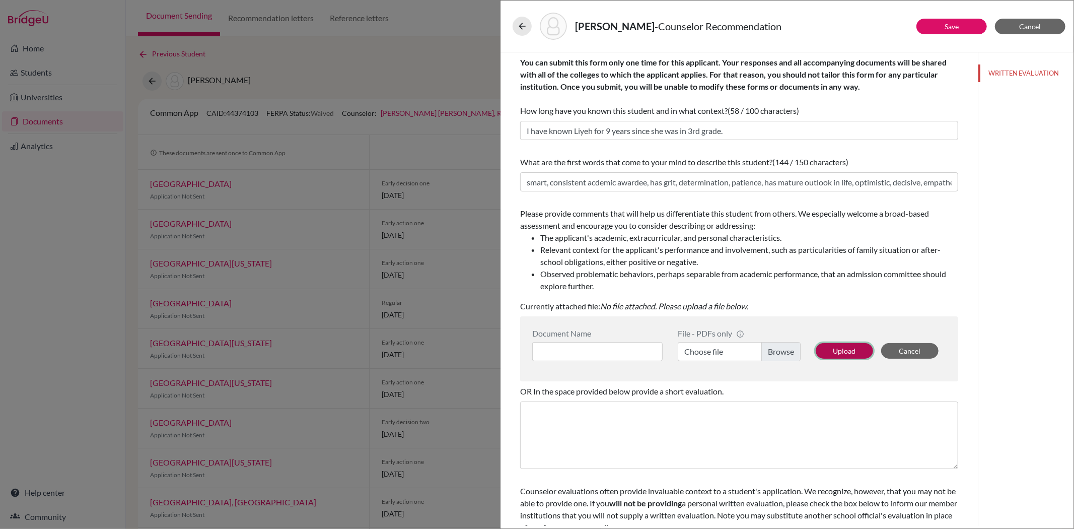
click at [838, 347] on button "Upload" at bounding box center [844, 351] width 57 height 16
click at [839, 350] on button "Upload" at bounding box center [844, 351] width 57 height 16
click at [580, 350] on input at bounding box center [597, 351] width 130 height 19
click at [566, 352] on input "Liyeh Kang College Counselor Recommendation Letter" at bounding box center [597, 351] width 130 height 19
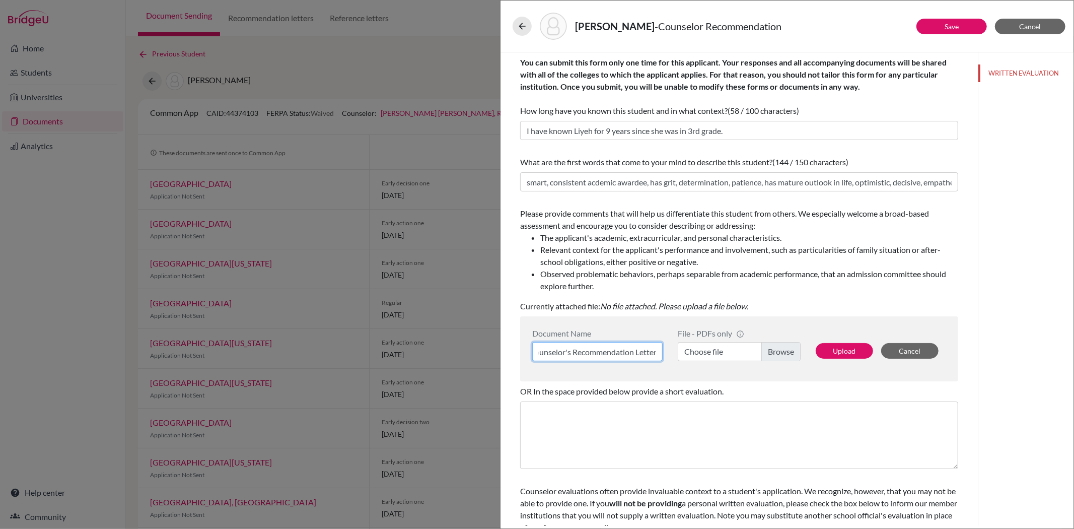
type input "Liyeh Kang College Counselor's Recommendation Letter"
click at [712, 354] on label "Choose file" at bounding box center [739, 351] width 123 height 19
click at [712, 354] on input "Choose file" at bounding box center [739, 351] width 123 height 19
click at [841, 350] on button "Upload" at bounding box center [844, 351] width 57 height 16
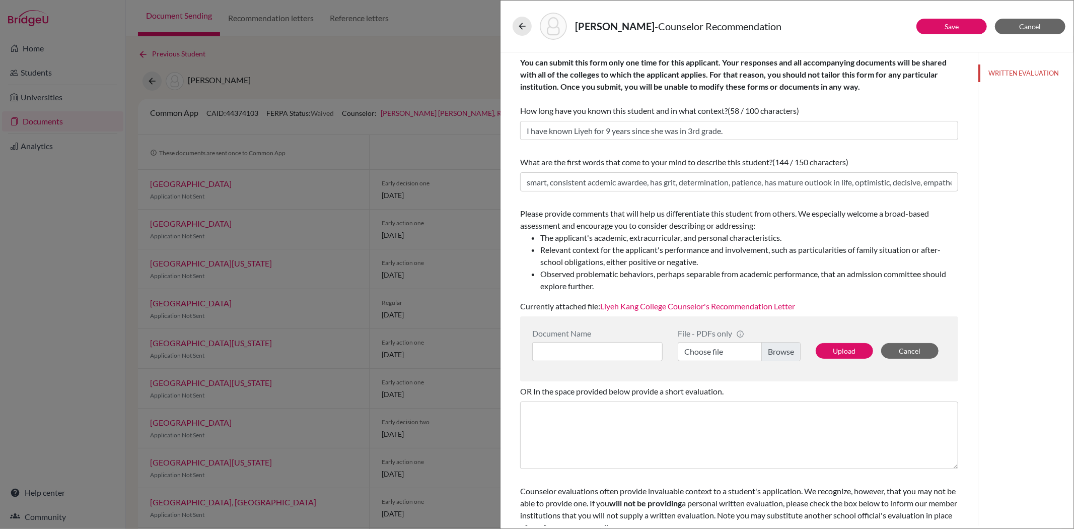
click at [645, 306] on link "Liyeh Kang College Counselor's Recommendation Letter" at bounding box center [697, 306] width 195 height 10
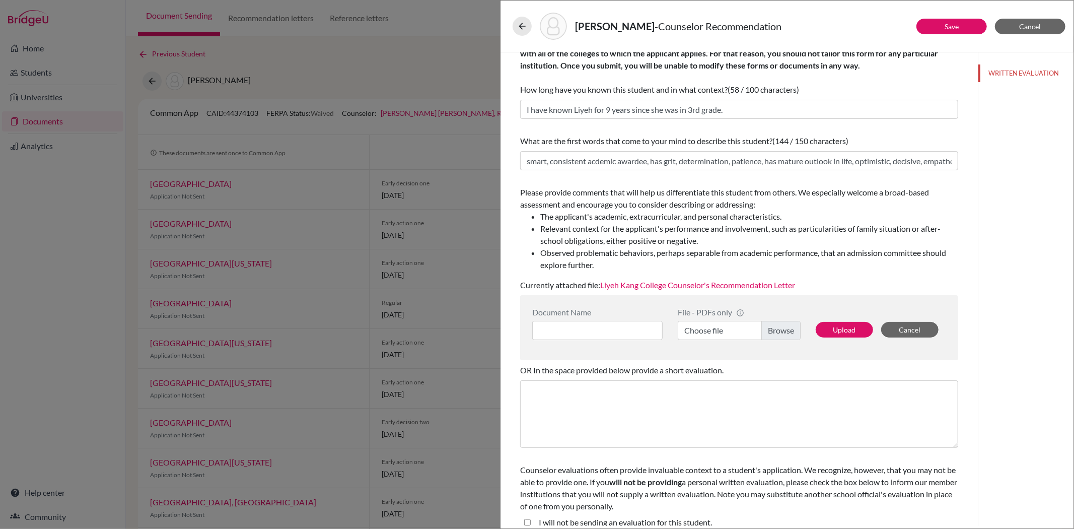
scroll to position [32, 0]
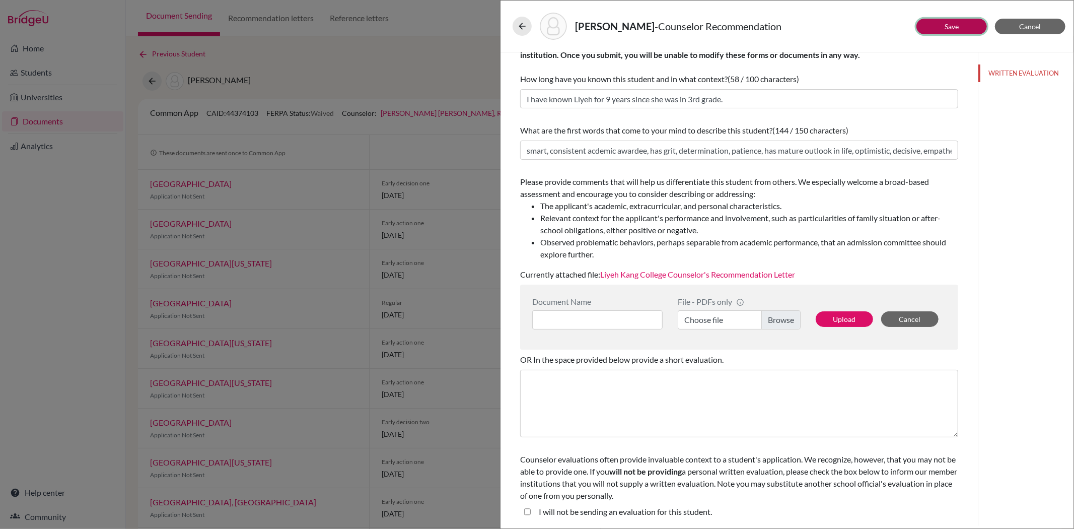
click at [952, 27] on link "Save" at bounding box center [952, 26] width 14 height 9
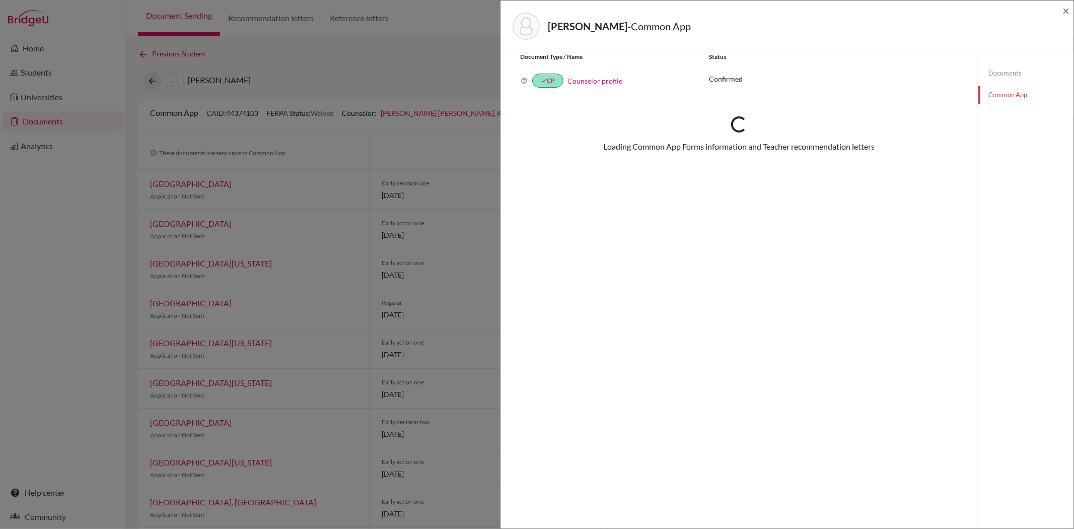
scroll to position [53, 0]
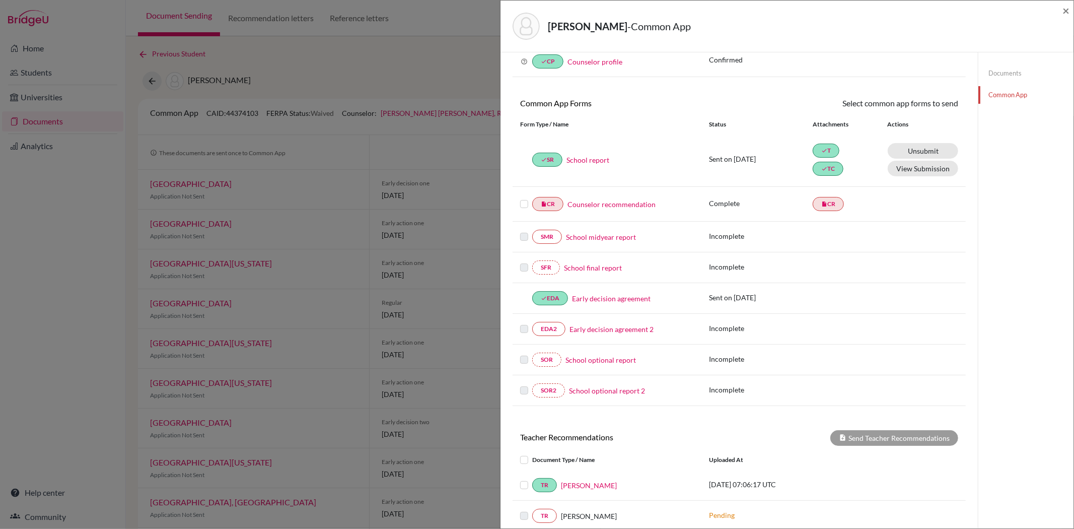
click at [521, 198] on label at bounding box center [524, 198] width 8 height 0
click at [0, 0] on input "checkbox" at bounding box center [0, 0] width 0 height 0
click at [925, 102] on icon at bounding box center [929, 105] width 8 height 8
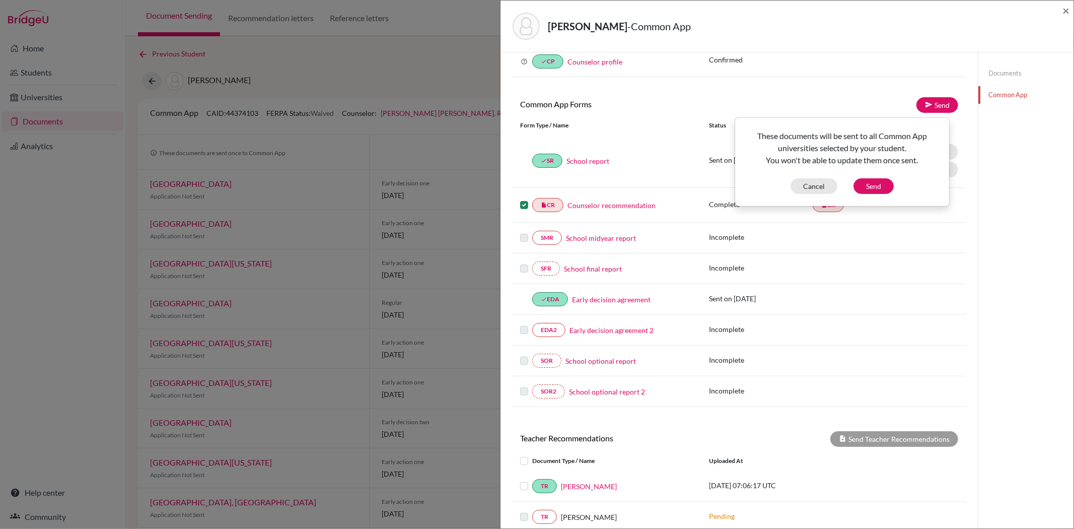
click at [872, 177] on div "These documents will be sent to all Common App universities selected by your st…" at bounding box center [842, 162] width 213 height 64
click at [872, 187] on button "Send" at bounding box center [873, 186] width 40 height 16
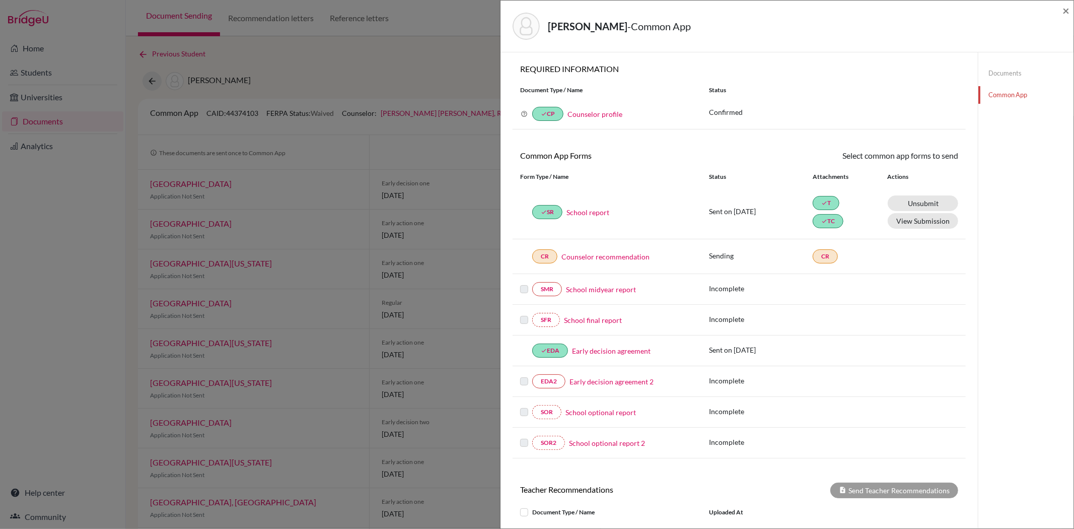
scroll to position [0, 0]
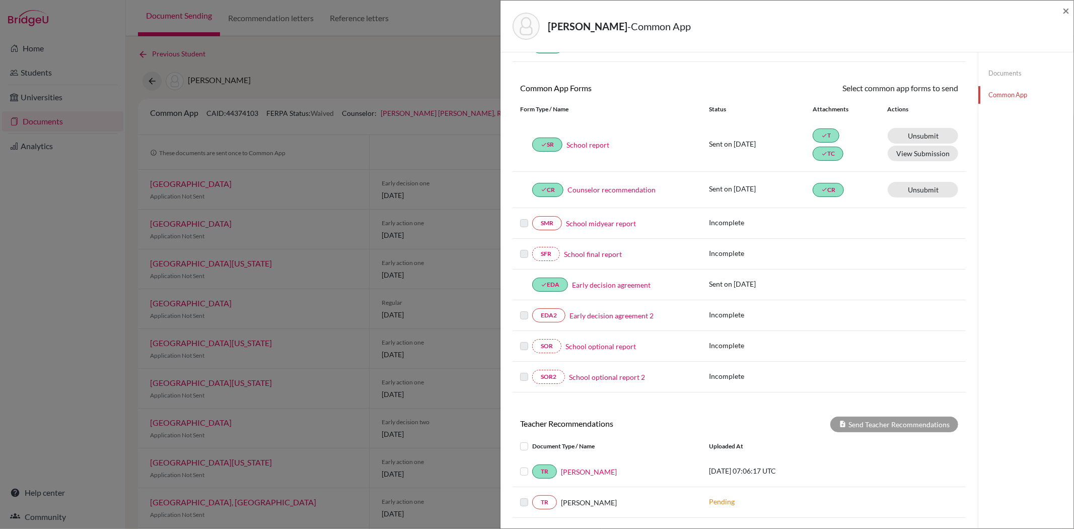
scroll to position [167, 0]
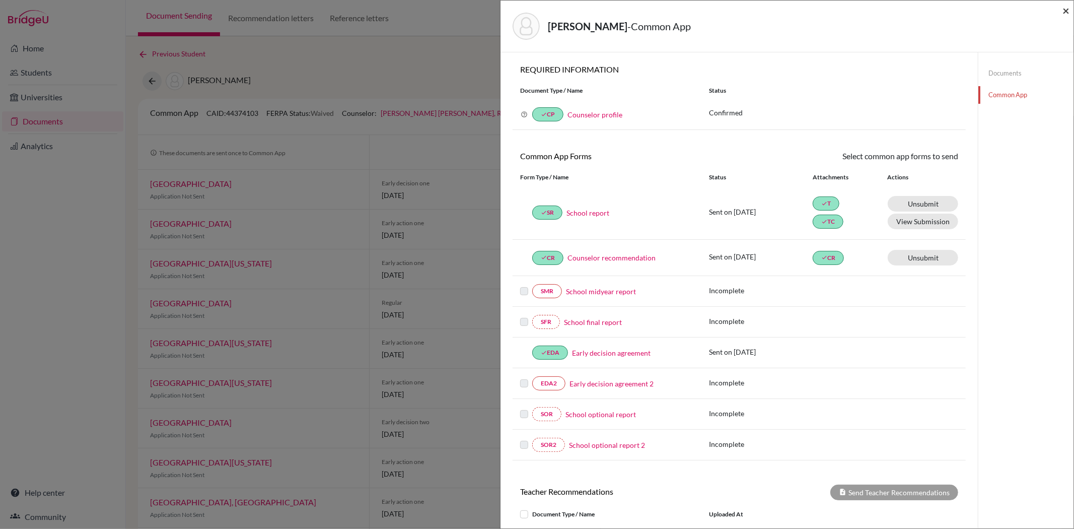
click at [1066, 8] on span "×" at bounding box center [1065, 10] width 7 height 15
click at [1063, 13] on span "×" at bounding box center [1065, 10] width 7 height 15
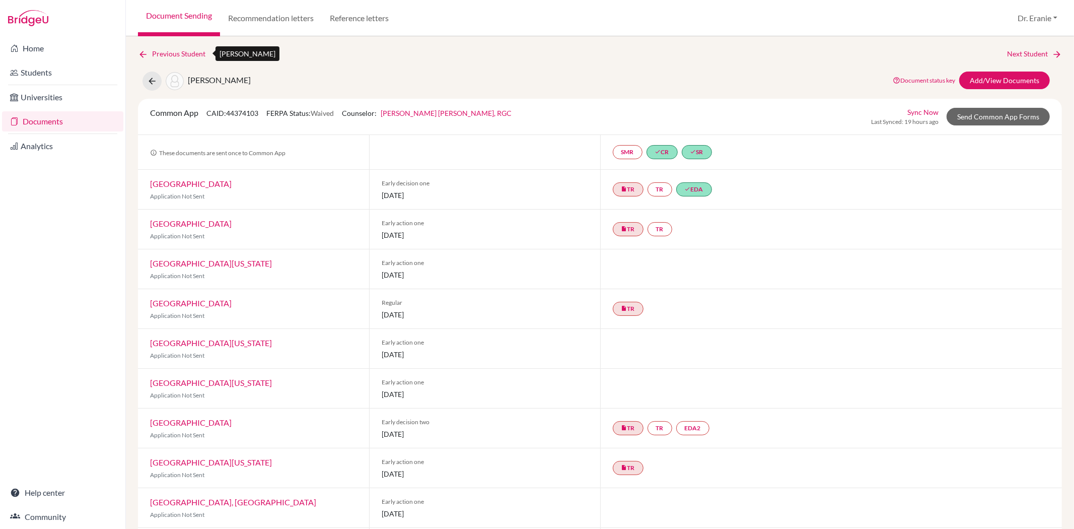
click at [144, 49] on icon at bounding box center [143, 54] width 10 height 10
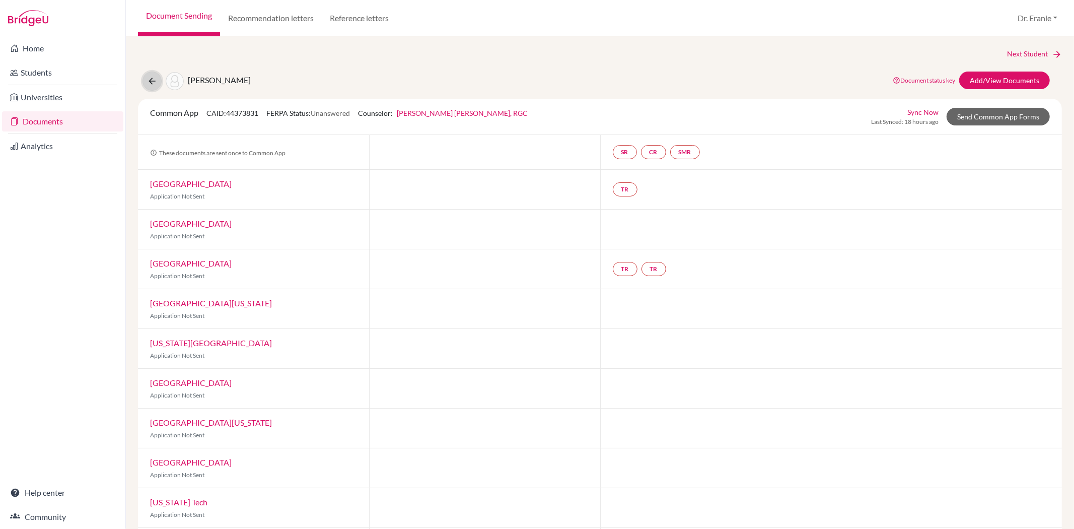
click at [150, 81] on icon at bounding box center [152, 81] width 10 height 10
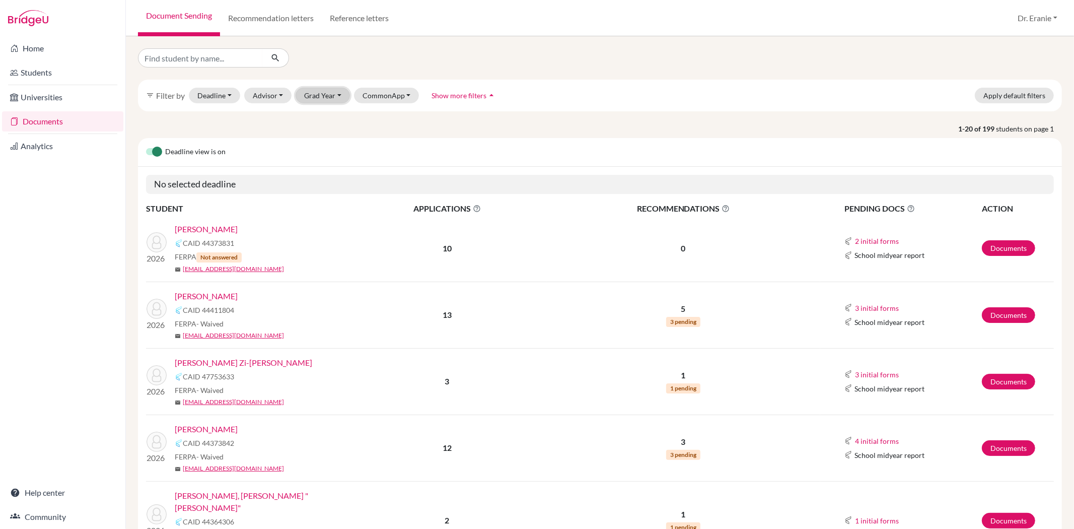
click at [333, 96] on button "Grad Year" at bounding box center [323, 96] width 54 height 16
click at [325, 134] on span "2026" at bounding box center [317, 133] width 18 height 12
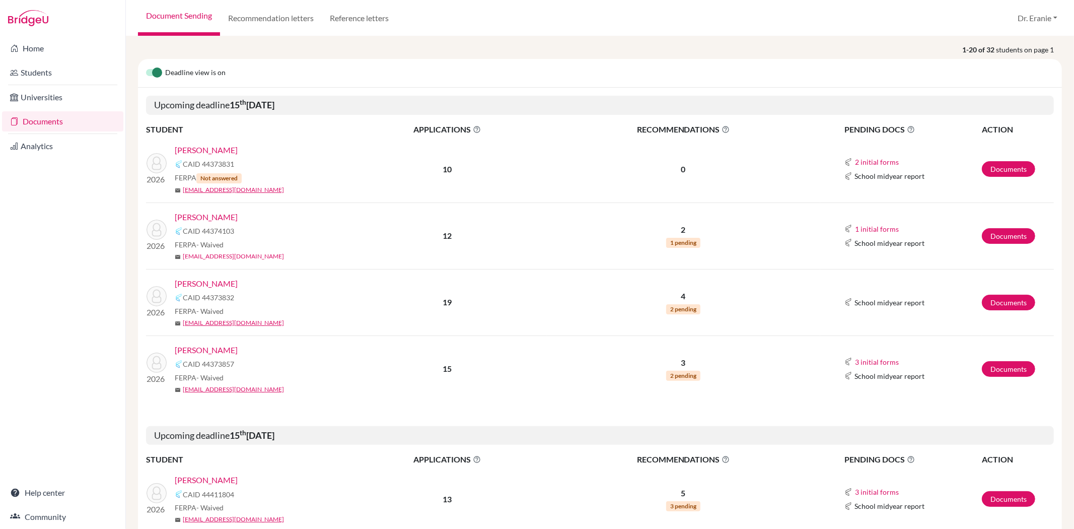
scroll to position [112, 0]
click at [207, 279] on link "Wang, Allyn" at bounding box center [206, 283] width 63 height 12
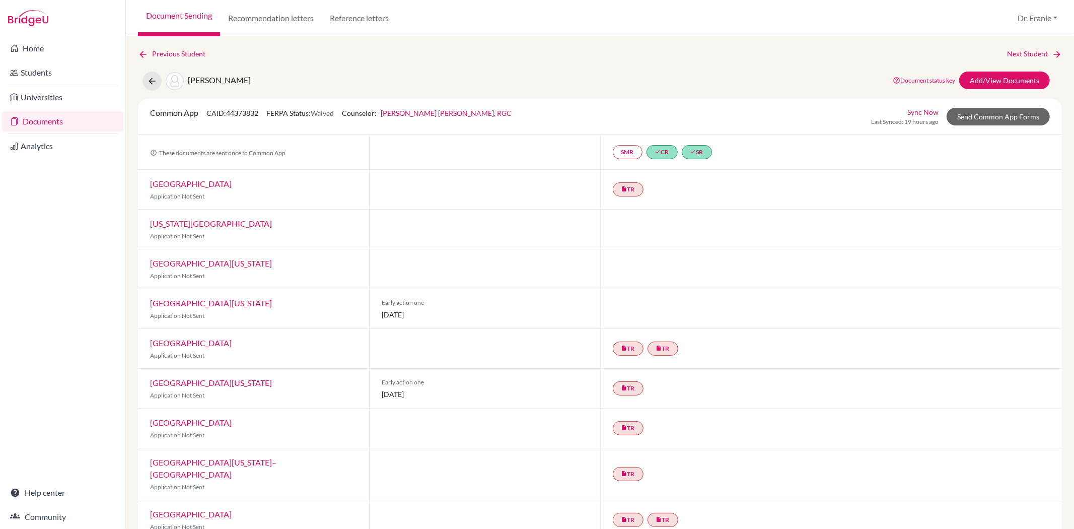
click at [907, 111] on link "Sync Now" at bounding box center [922, 112] width 31 height 11
